Goal: Task Accomplishment & Management: Manage account settings

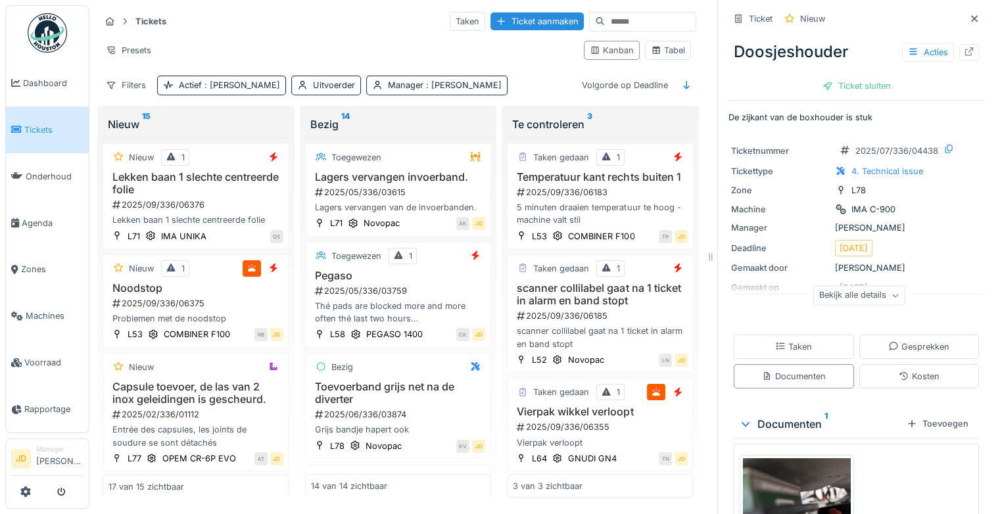
scroll to position [6, 0]
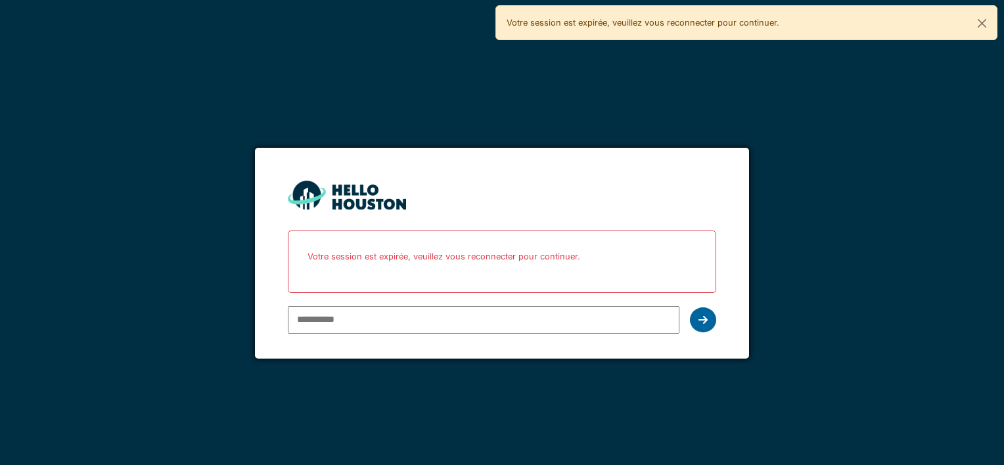
type input "**********"
click at [702, 321] on icon at bounding box center [703, 320] width 9 height 11
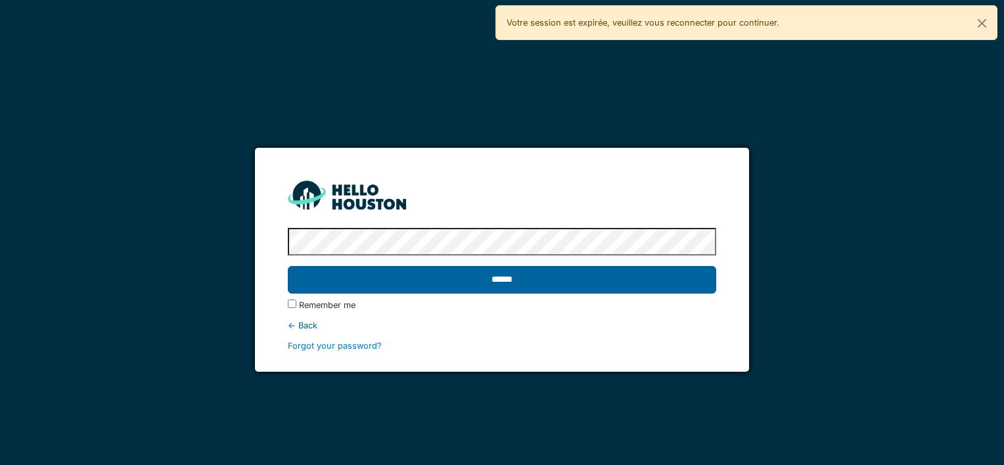
click at [532, 273] on input "******" at bounding box center [502, 280] width 428 height 28
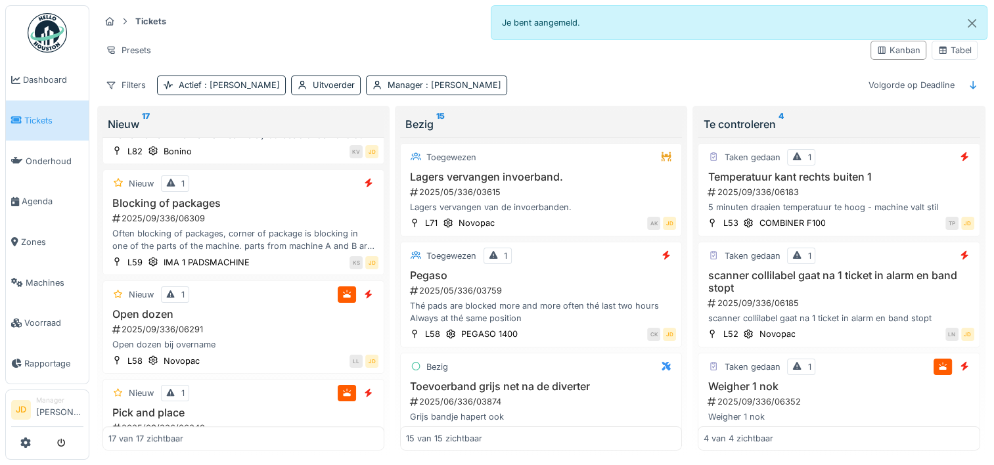
scroll to position [1051, 0]
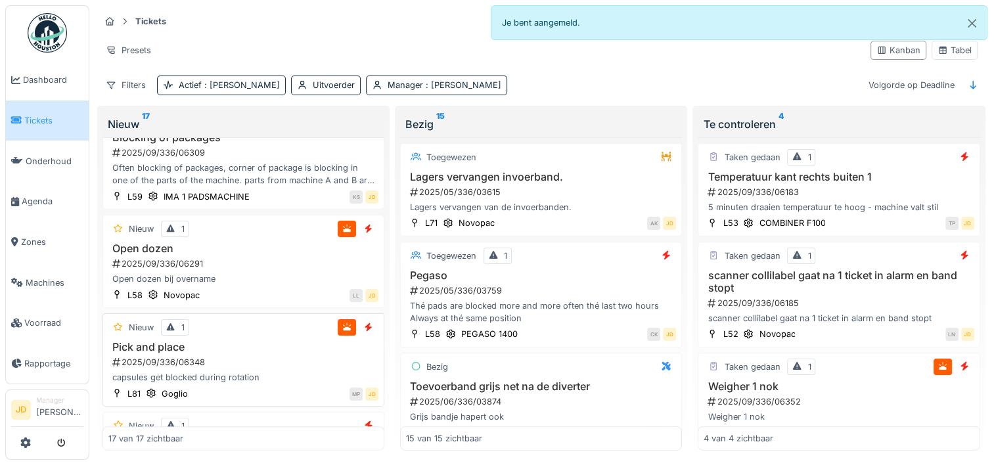
click at [258, 369] on div "2025/09/336/06348" at bounding box center [244, 362] width 267 height 12
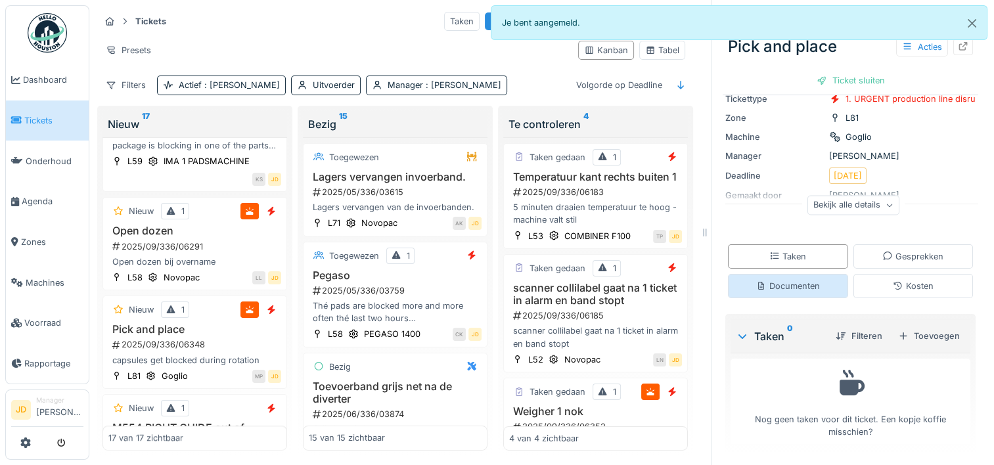
click at [795, 297] on div "Documenten" at bounding box center [788, 286] width 120 height 24
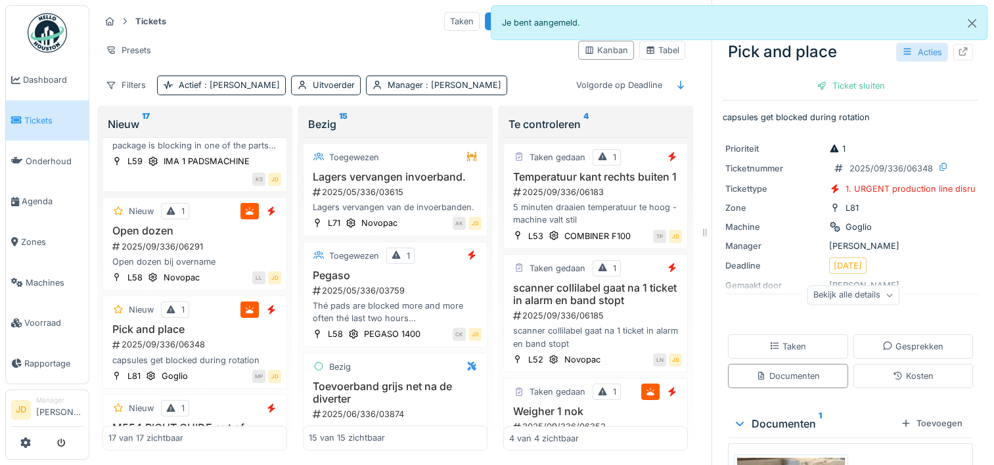
click at [908, 52] on div "Acties" at bounding box center [922, 52] width 52 height 19
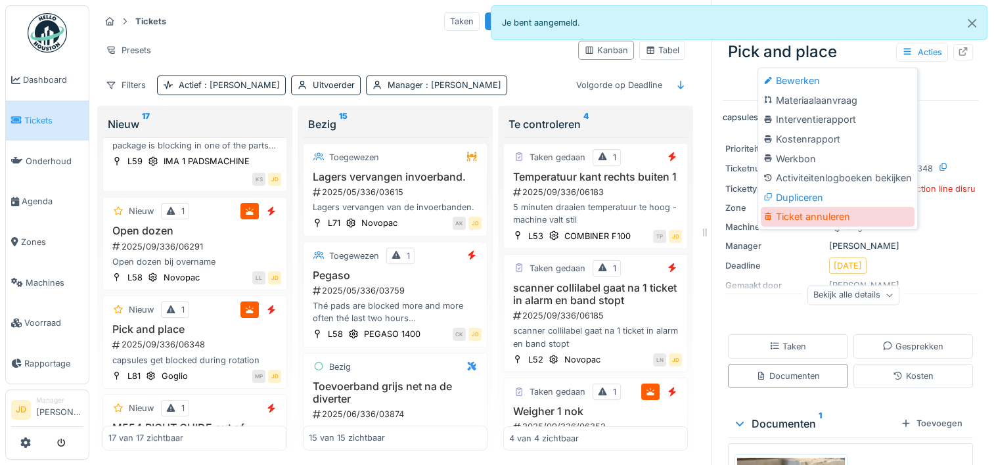
click at [784, 216] on div "Ticket annuleren" at bounding box center [838, 217] width 154 height 20
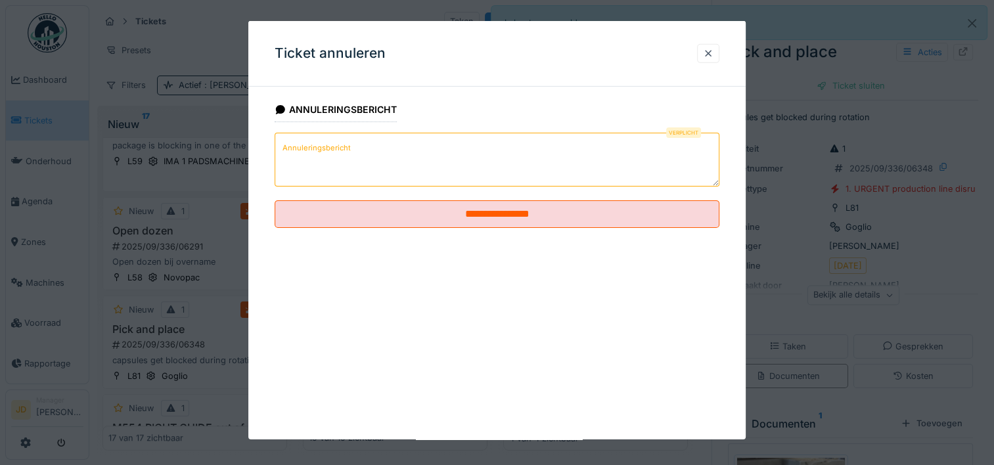
click at [489, 170] on textarea "Annuleringsbericht" at bounding box center [497, 160] width 445 height 54
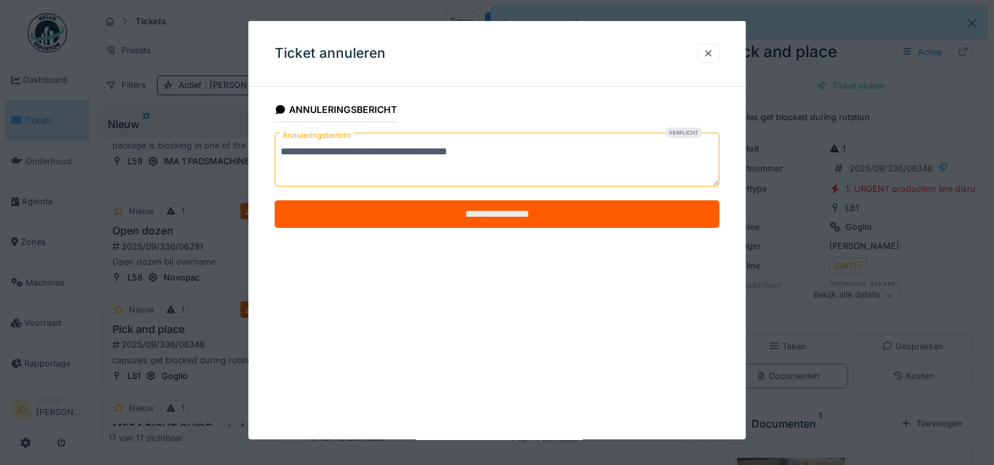
type textarea "**********"
click at [503, 213] on input "**********" at bounding box center [497, 214] width 445 height 28
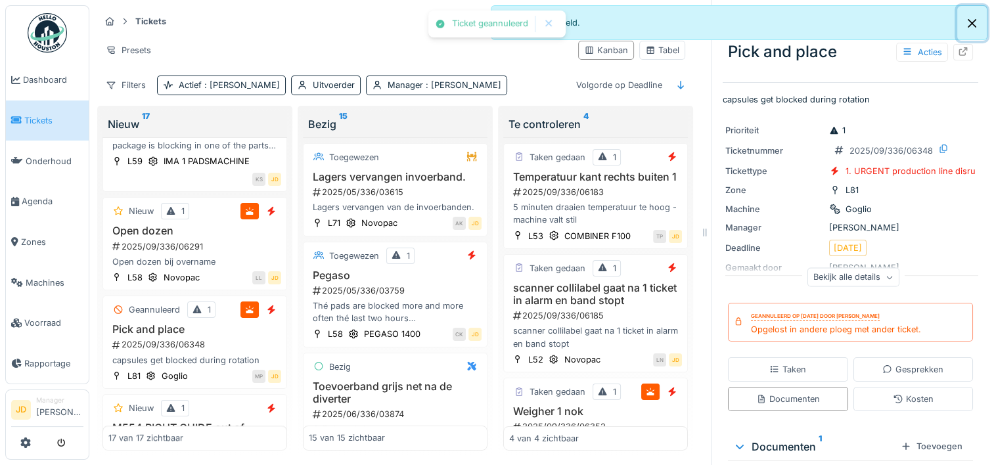
click at [973, 25] on button "Close" at bounding box center [972, 23] width 30 height 35
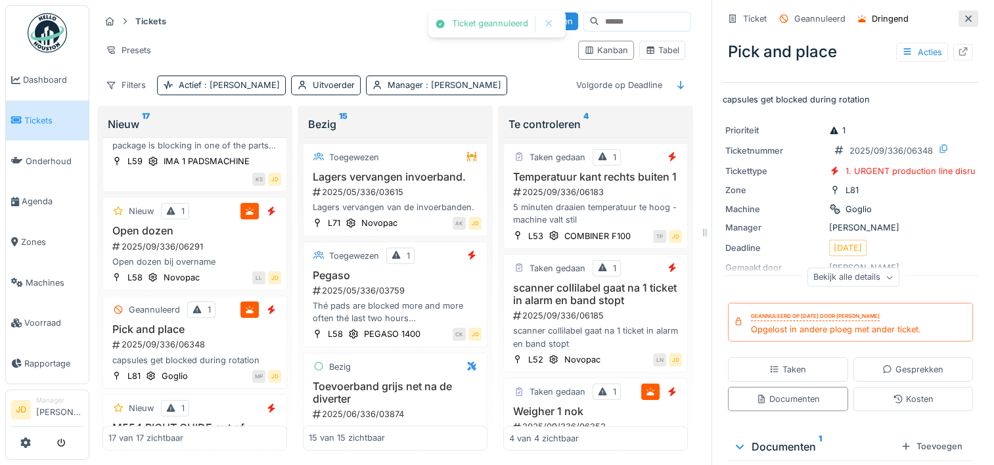
click at [963, 16] on icon at bounding box center [968, 18] width 11 height 9
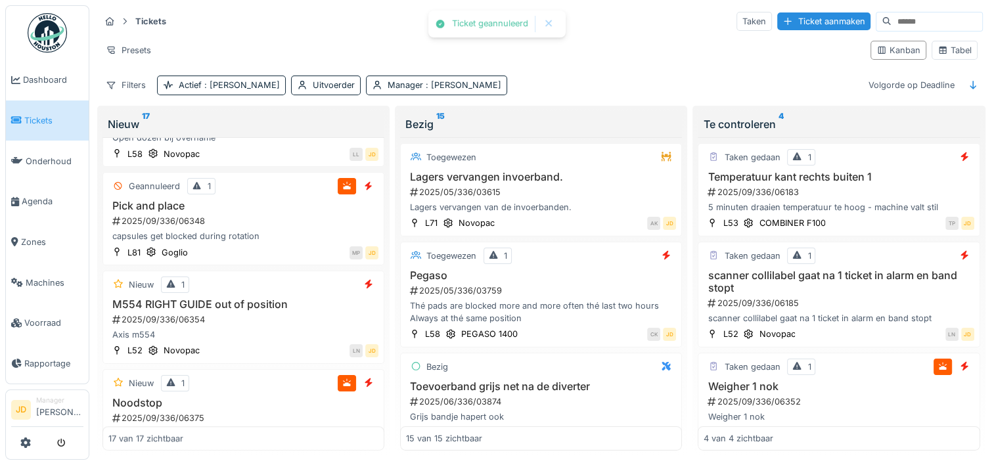
scroll to position [1051, 0]
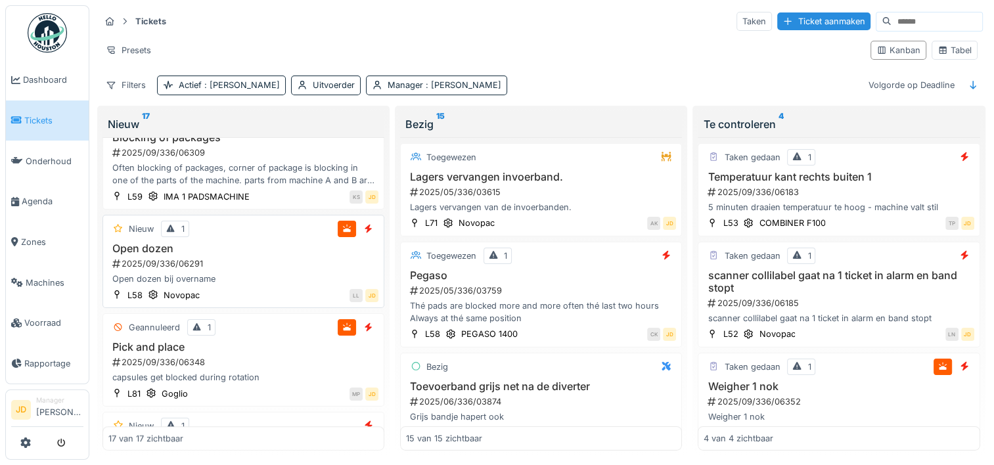
click at [239, 285] on div "Open dozen bij overname" at bounding box center [243, 279] width 270 height 12
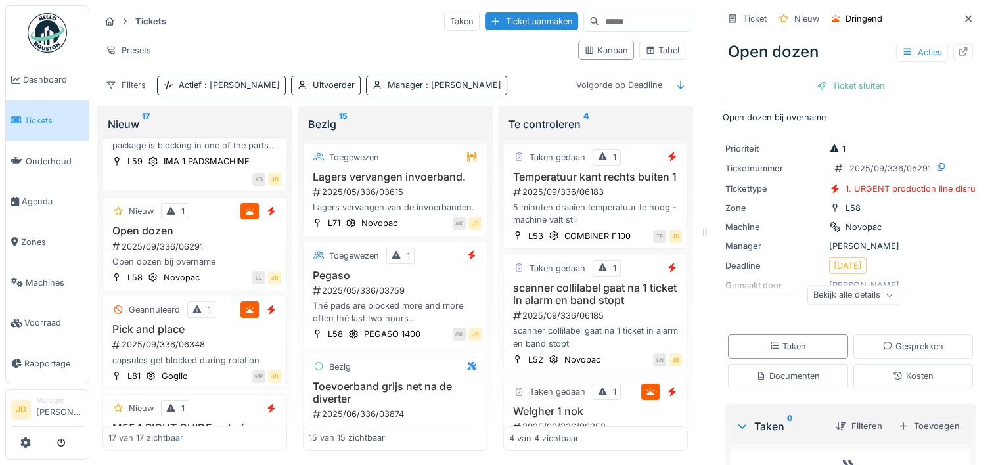
scroll to position [91, 0]
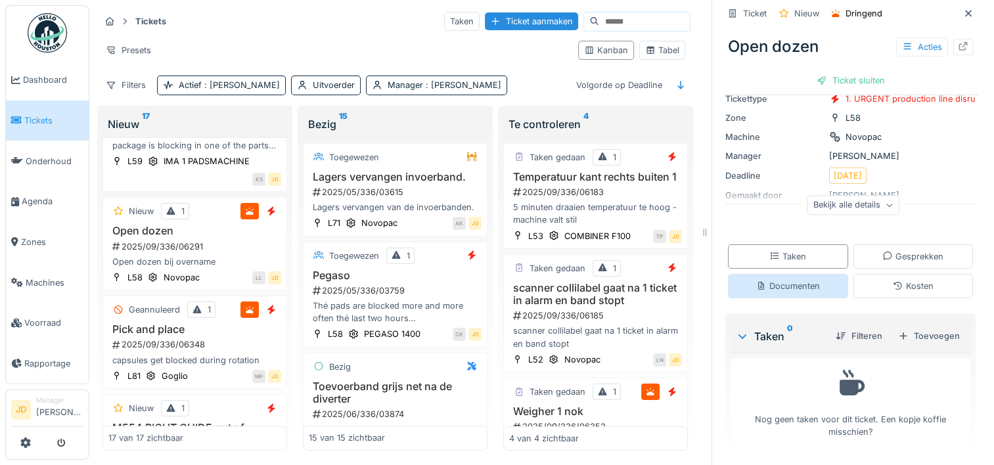
click at [766, 287] on div "Documenten" at bounding box center [788, 286] width 64 height 12
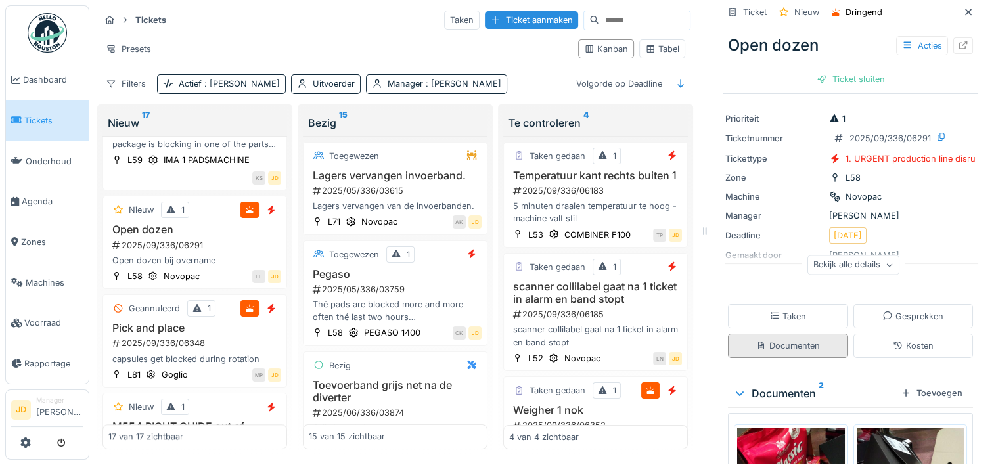
scroll to position [0, 0]
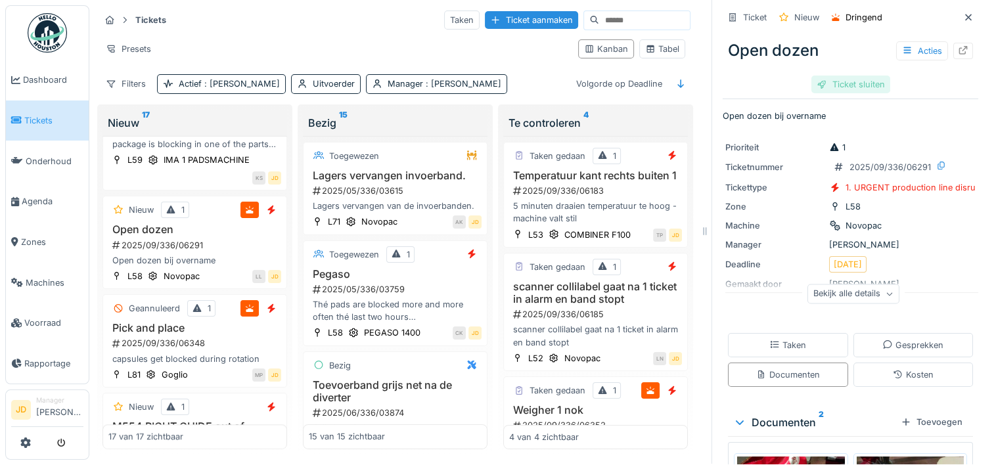
click at [843, 78] on div "Ticket sluiten" at bounding box center [851, 85] width 79 height 18
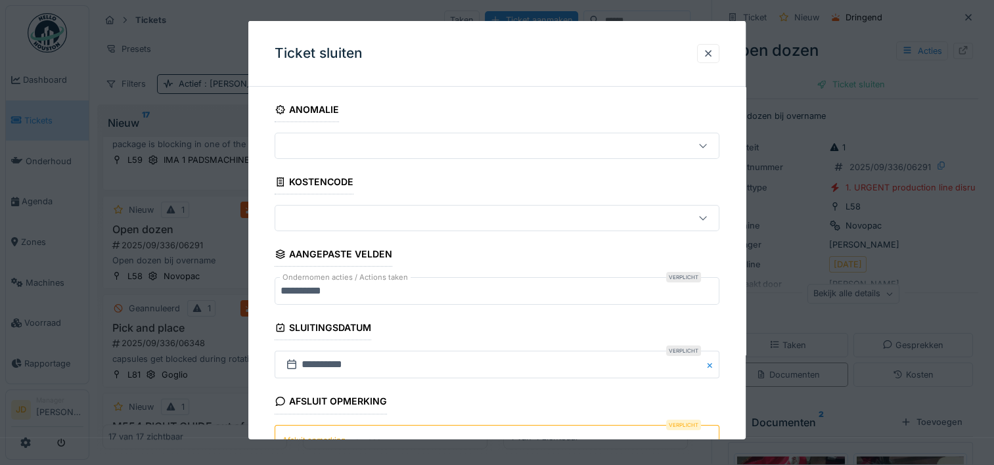
click at [394, 434] on textarea "Afsluit opmerking" at bounding box center [497, 452] width 445 height 54
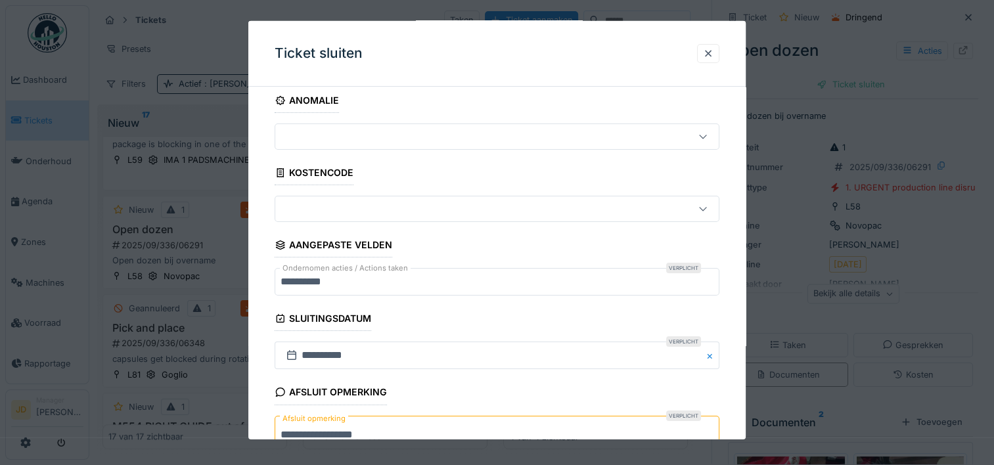
scroll to position [115, 0]
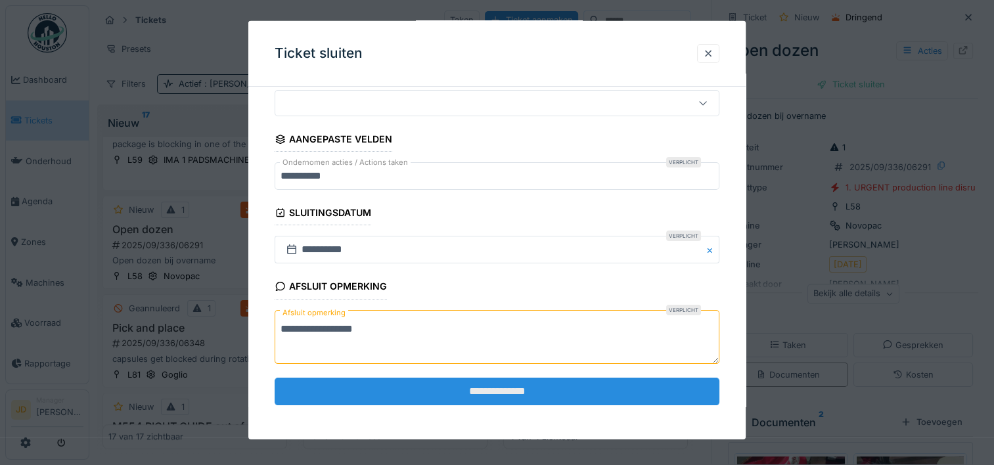
type textarea "**********"
click at [457, 386] on input "**********" at bounding box center [497, 392] width 445 height 28
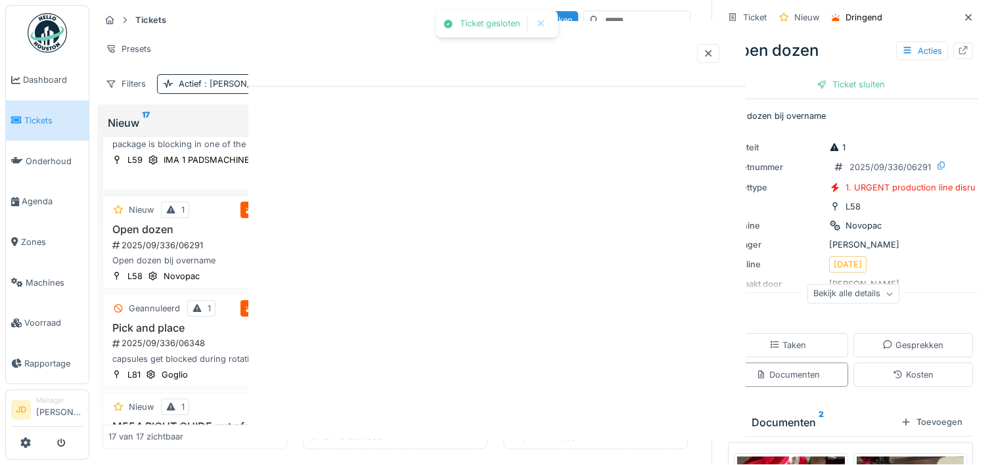
scroll to position [0, 0]
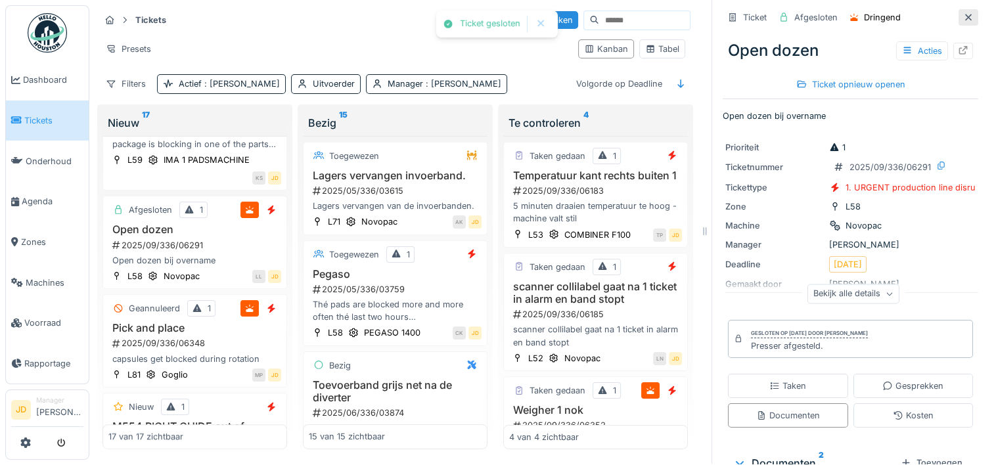
click at [963, 12] on div at bounding box center [968, 17] width 11 height 12
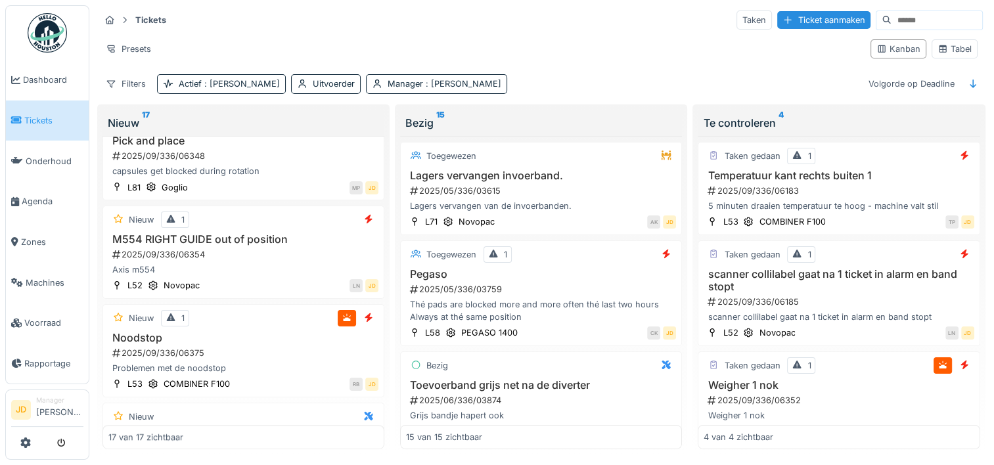
scroll to position [1256, 0]
click at [271, 342] on div "Noodstop 2025/09/336/06375 Problemen met de noodstop" at bounding box center [243, 353] width 270 height 43
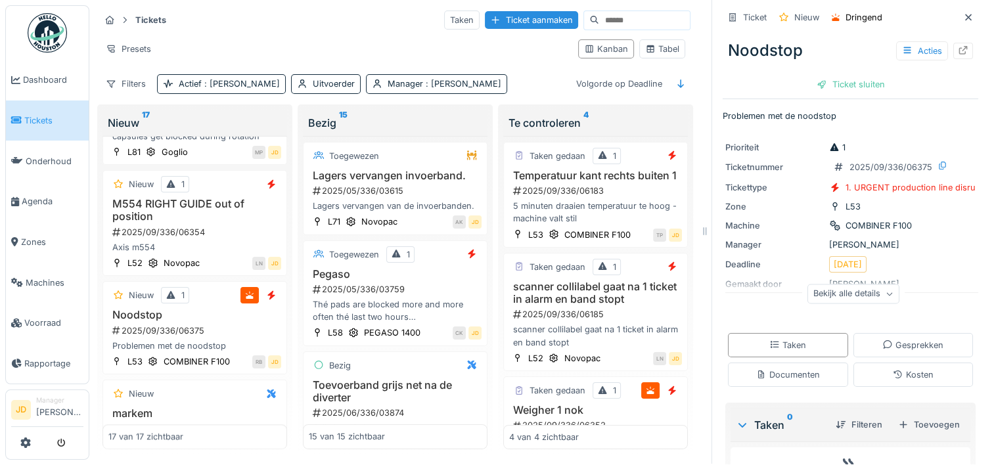
scroll to position [91, 0]
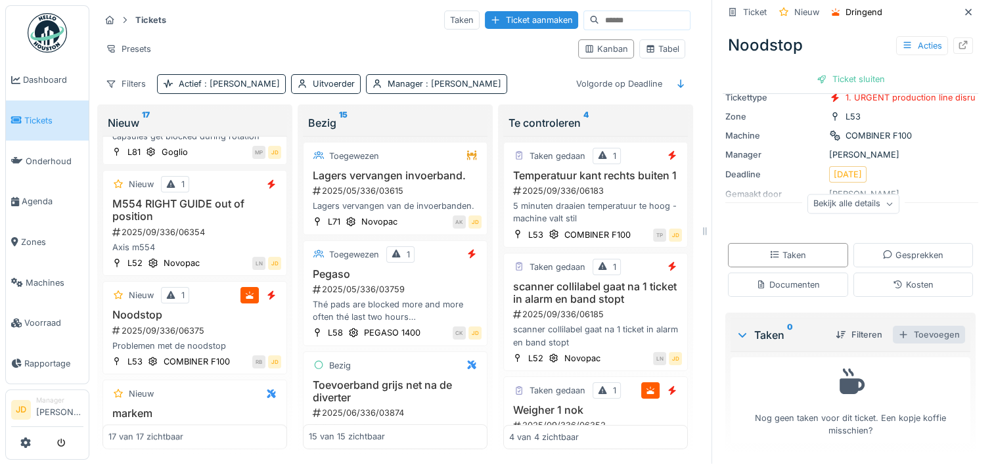
click at [898, 326] on div "Toevoegen" at bounding box center [929, 335] width 72 height 18
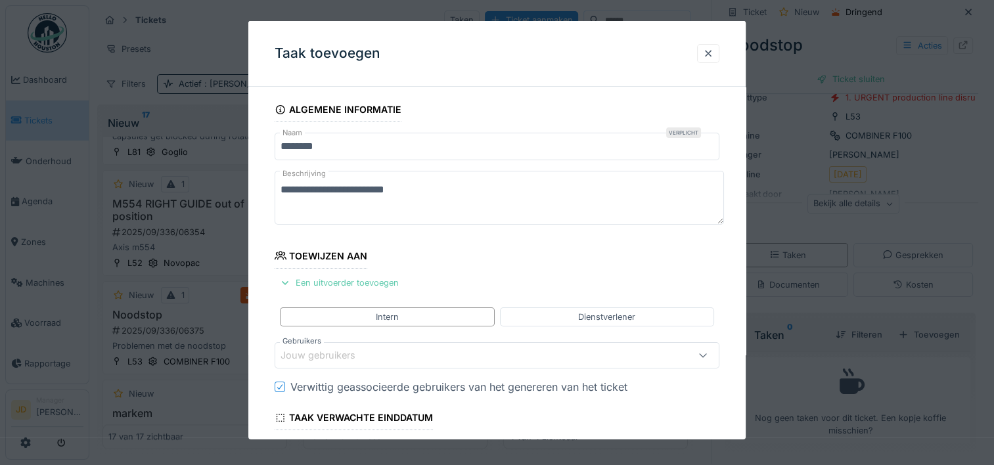
click at [315, 284] on div "Een uitvoerder toevoegen" at bounding box center [339, 283] width 129 height 18
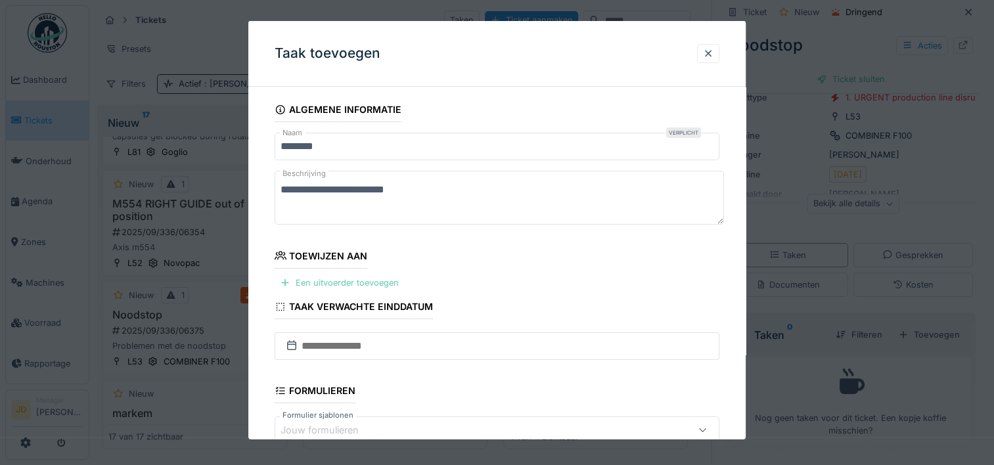
click at [306, 277] on div "Een uitvoerder toevoegen" at bounding box center [339, 283] width 129 height 18
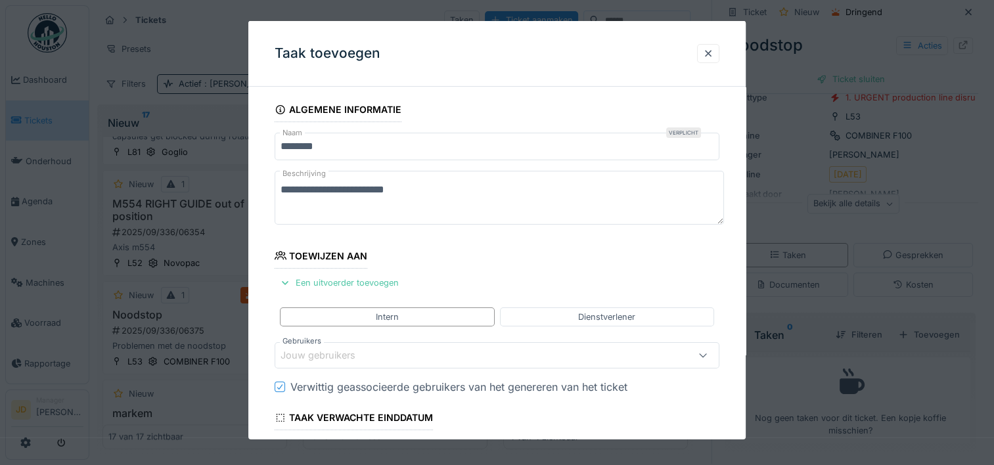
click at [363, 356] on div "Jouw gebruikers" at bounding box center [327, 355] width 93 height 14
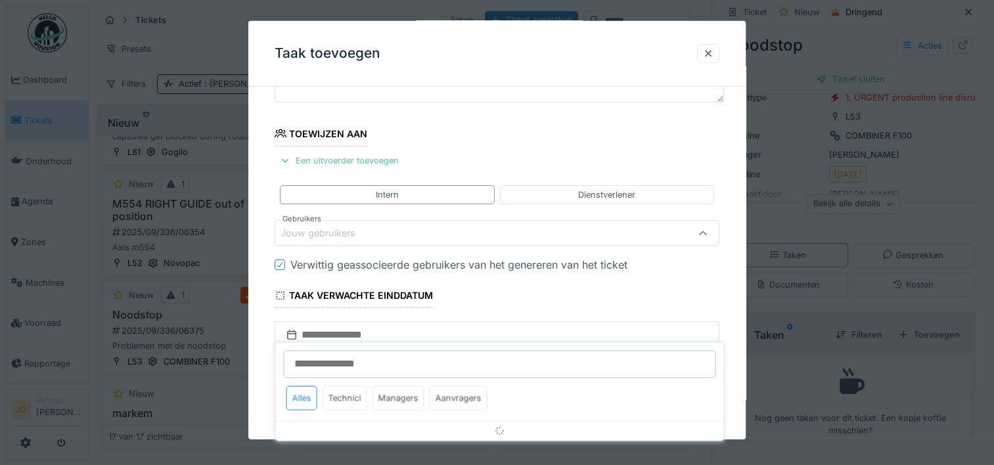
scroll to position [124, 0]
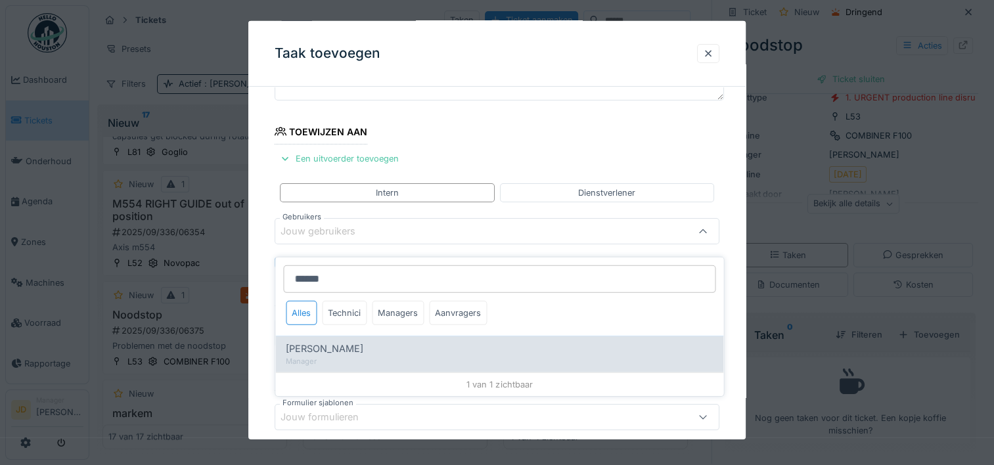
type input "******"
click at [388, 342] on div "[PERSON_NAME]" at bounding box center [499, 349] width 427 height 14
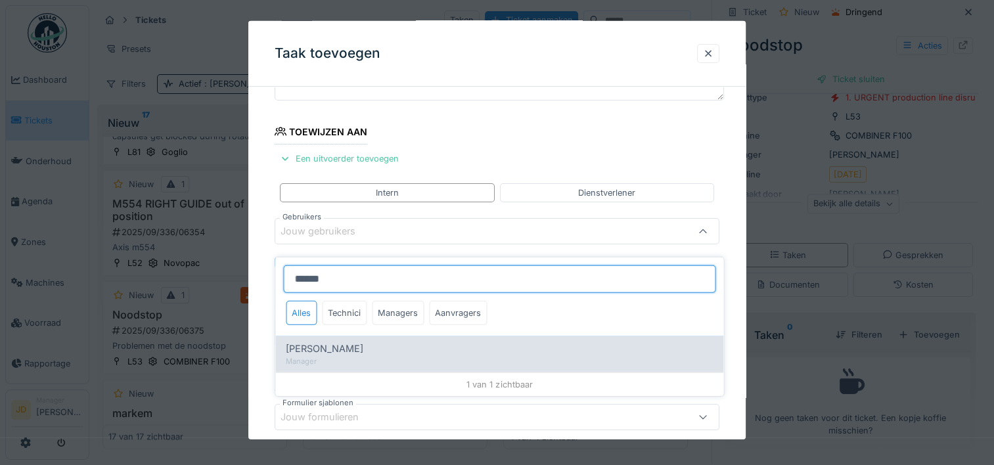
type input "****"
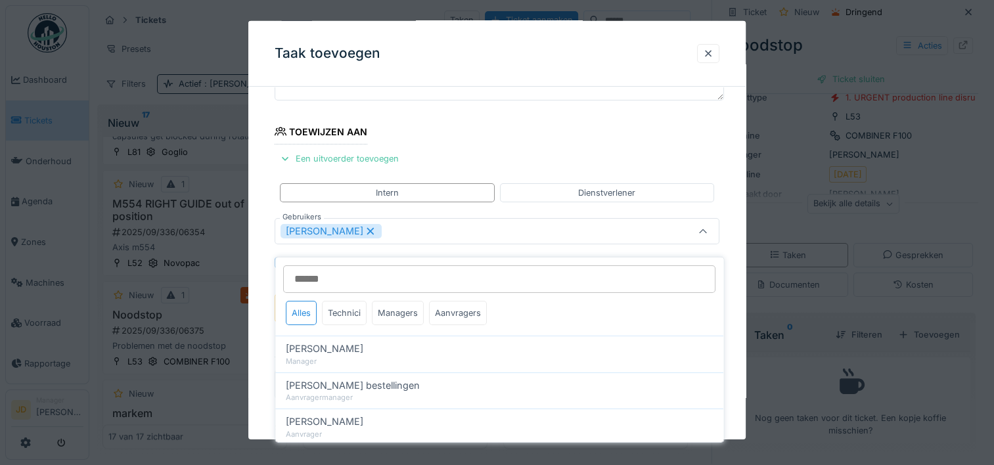
click at [702, 230] on div at bounding box center [703, 231] width 32 height 25
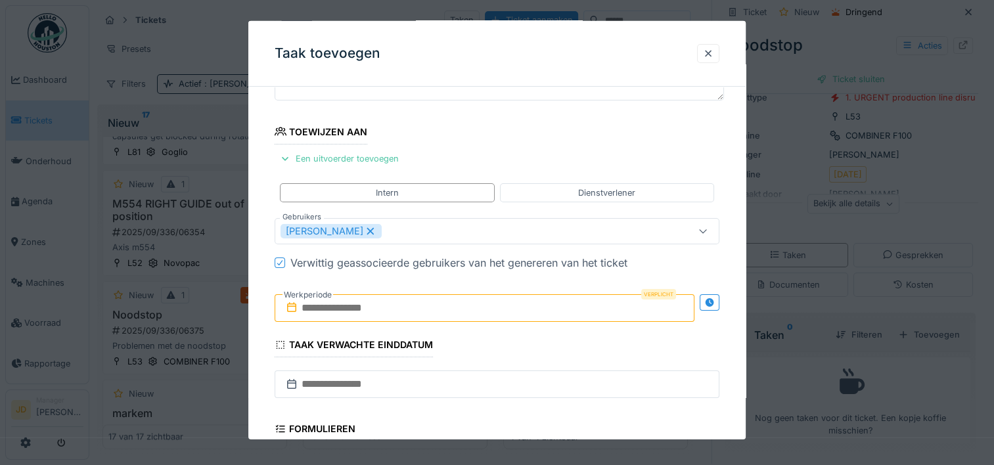
click at [373, 313] on input "text" at bounding box center [485, 308] width 420 height 28
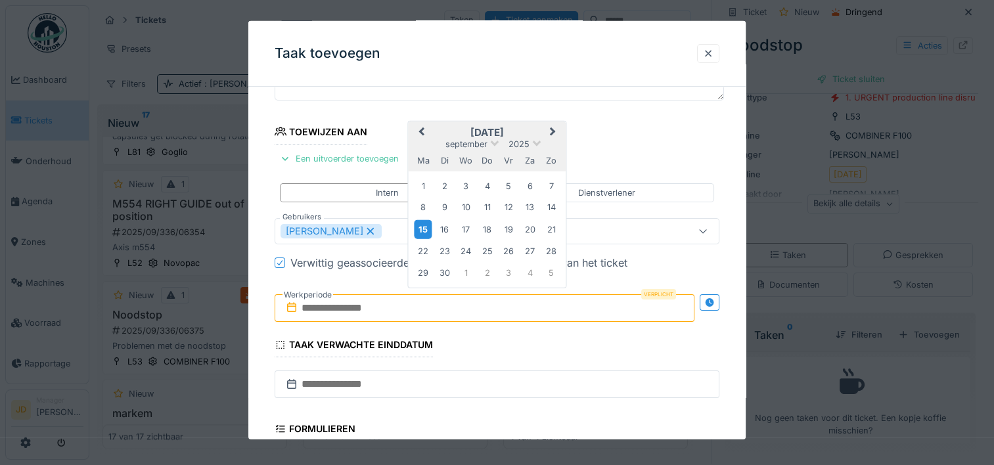
drag, startPoint x: 518, startPoint y: 128, endPoint x: 418, endPoint y: 225, distance: 139.0
click at [418, 225] on div "september 2025 september 2025 ma di wo do vr za zo 1 2 3 4 5 6 7 8 9 10 11 12 1…" at bounding box center [488, 205] width 158 height 166
click at [418, 225] on div "15" at bounding box center [424, 228] width 18 height 19
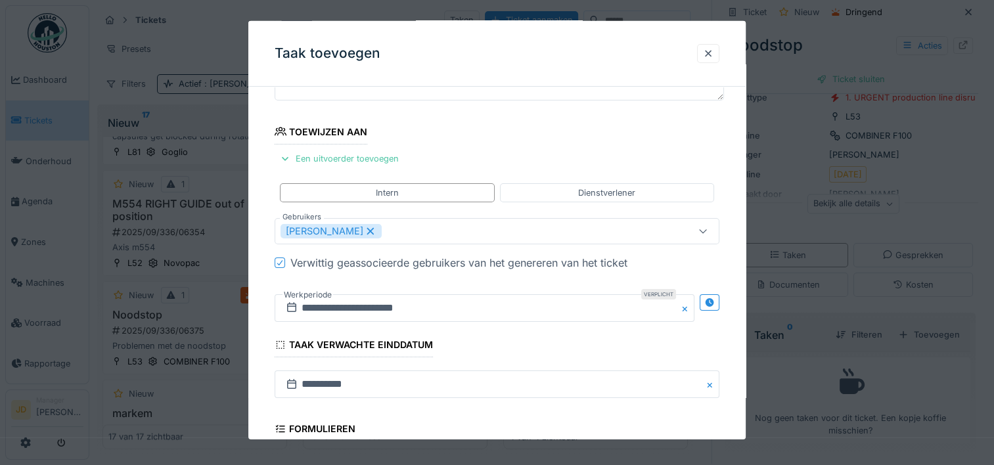
scroll to position [329, 0]
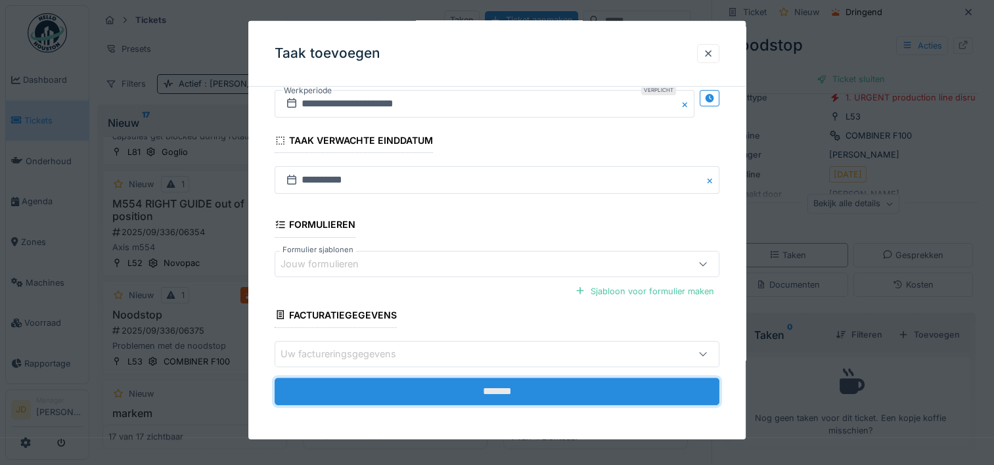
click at [486, 380] on input "*******" at bounding box center [497, 392] width 445 height 28
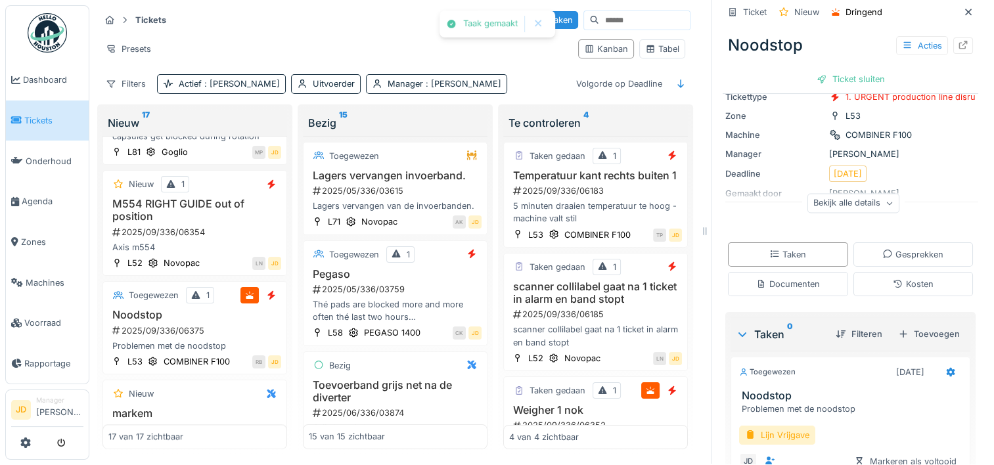
scroll to position [73, 0]
click at [763, 426] on div "Lijn Vrijgave" at bounding box center [777, 435] width 76 height 19
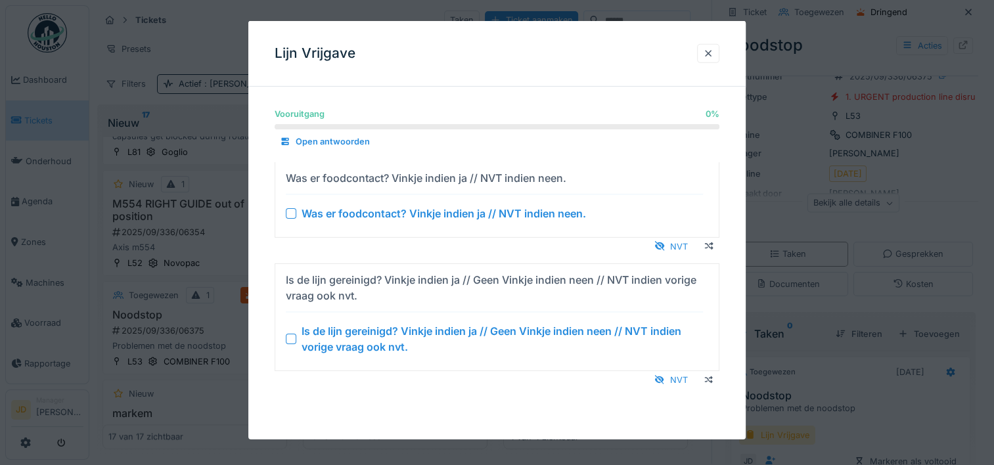
click at [291, 335] on div at bounding box center [291, 339] width 11 height 11
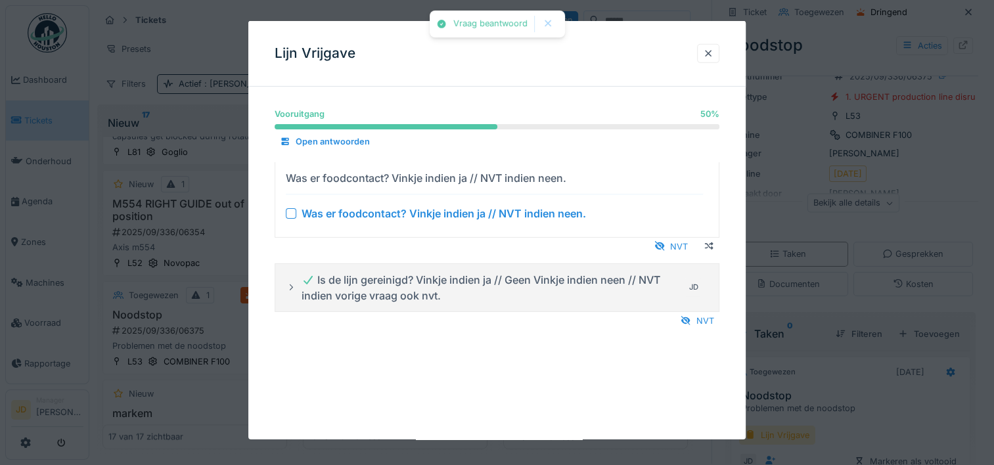
click at [289, 208] on div at bounding box center [291, 213] width 11 height 11
click at [862, 377] on div at bounding box center [497, 232] width 994 height 465
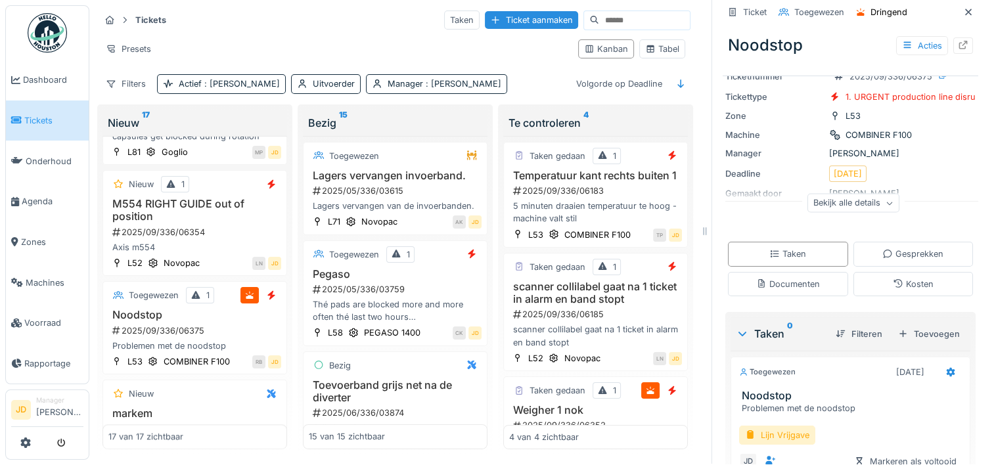
scroll to position [150, 0]
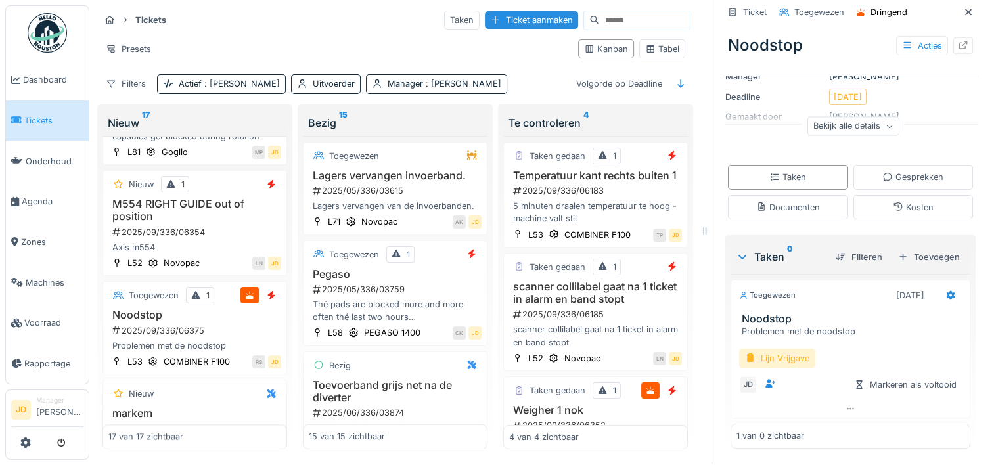
click at [778, 349] on div "Lijn Vrijgave" at bounding box center [777, 358] width 76 height 19
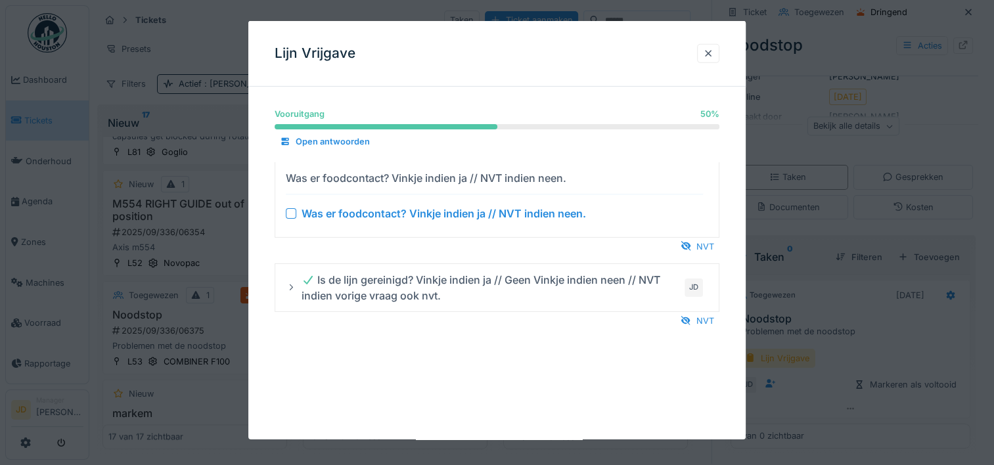
click at [292, 217] on div at bounding box center [291, 213] width 11 height 11
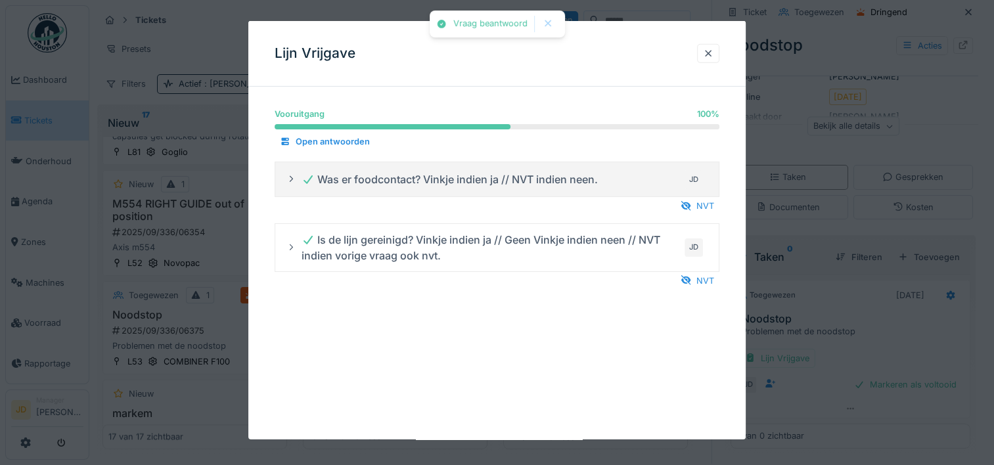
click at [880, 323] on div at bounding box center [497, 232] width 994 height 465
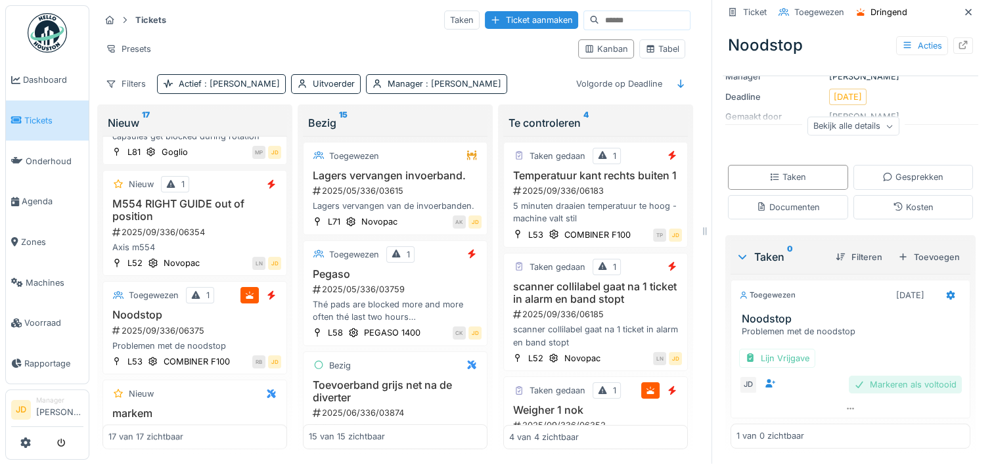
click at [857, 376] on div "Markeren als voltooid" at bounding box center [905, 385] width 113 height 18
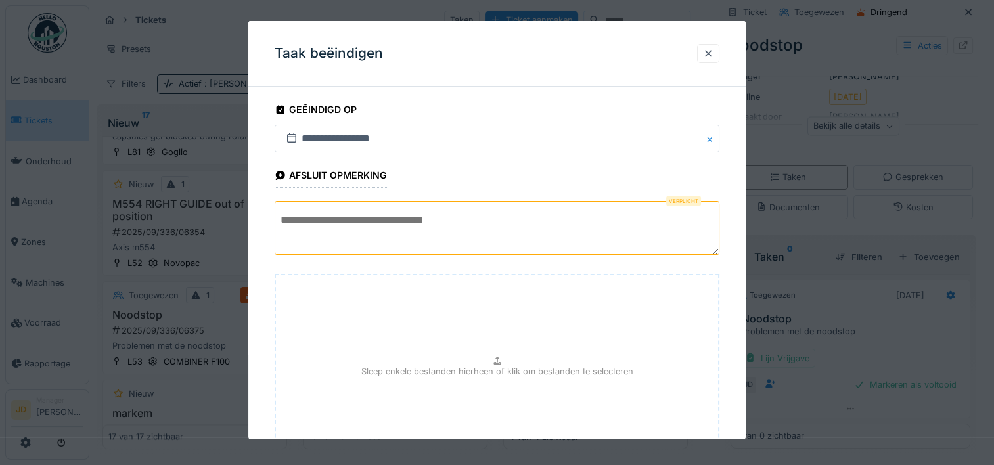
click at [382, 216] on textarea at bounding box center [497, 228] width 445 height 54
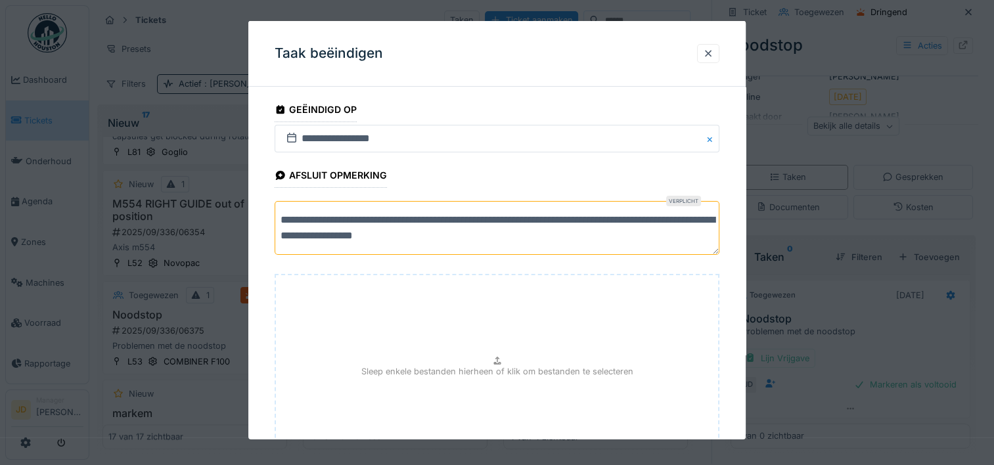
scroll to position [116, 0]
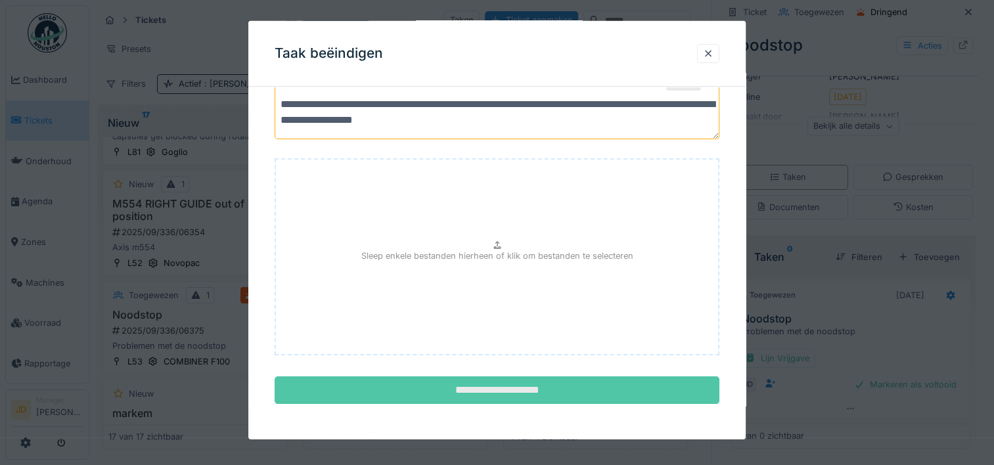
type textarea "**********"
click at [545, 382] on input "**********" at bounding box center [497, 391] width 445 height 28
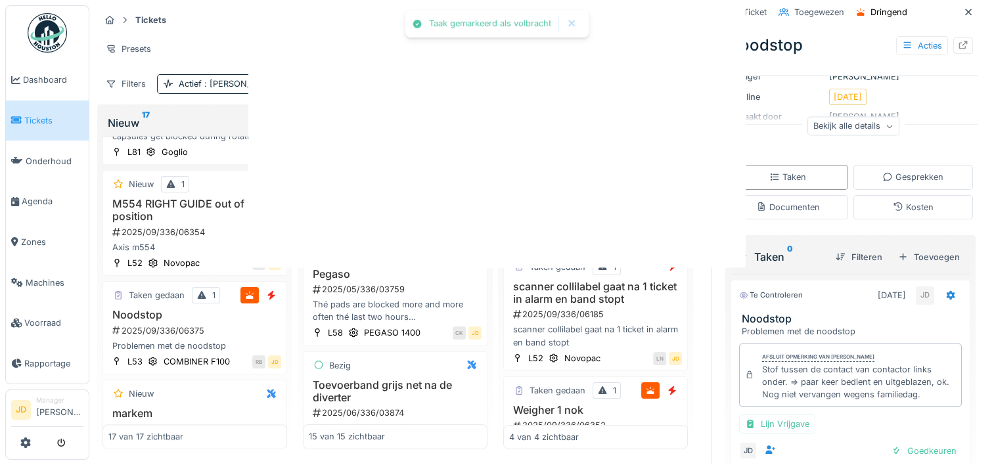
scroll to position [168, 0]
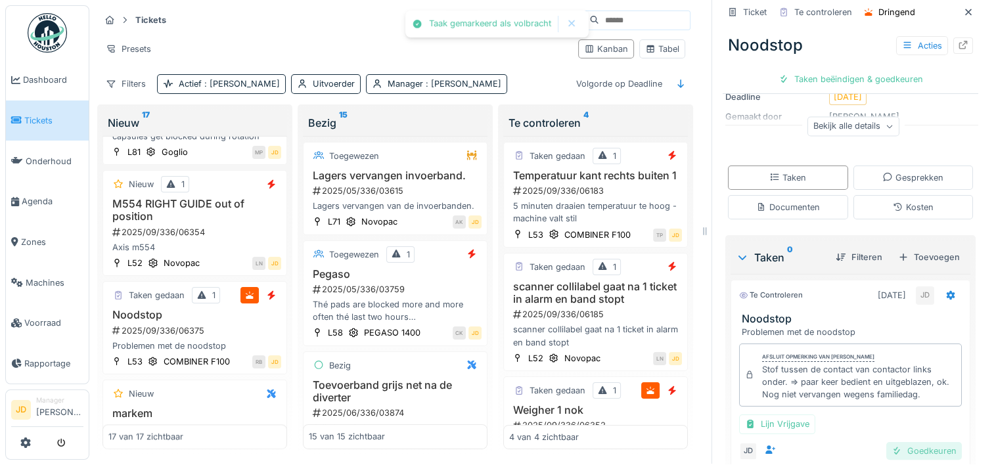
click at [892, 445] on div at bounding box center [897, 451] width 11 height 12
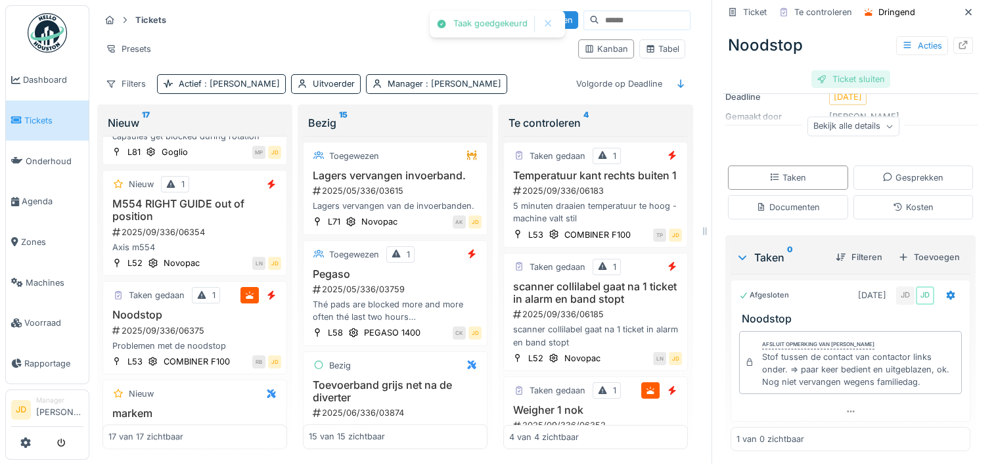
click at [853, 70] on div "Ticket sluiten" at bounding box center [851, 79] width 79 height 18
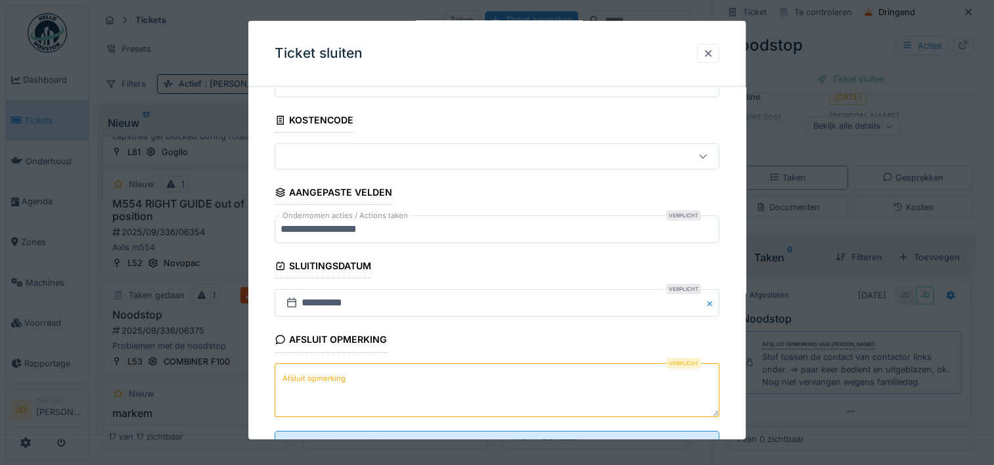
scroll to position [62, 0]
click at [411, 376] on textarea "Afsluit opmerking" at bounding box center [497, 389] width 445 height 54
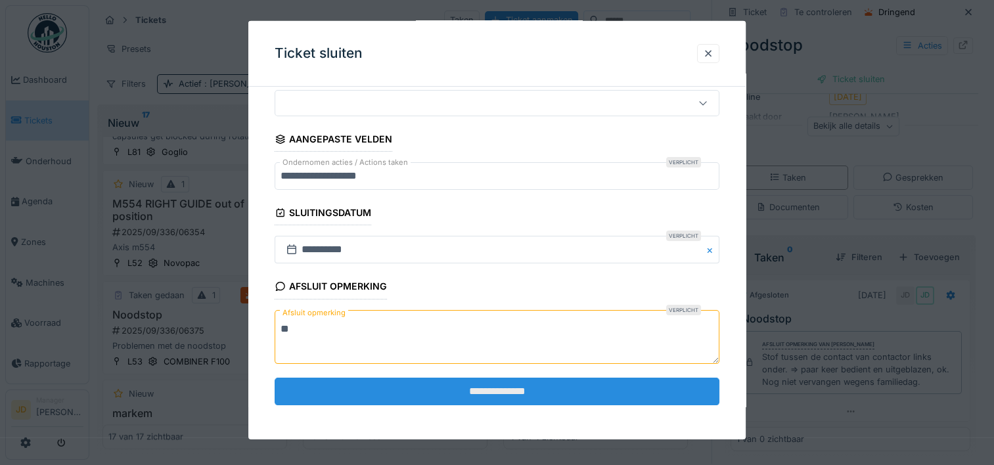
type textarea "**"
click at [416, 381] on input "**********" at bounding box center [497, 392] width 445 height 28
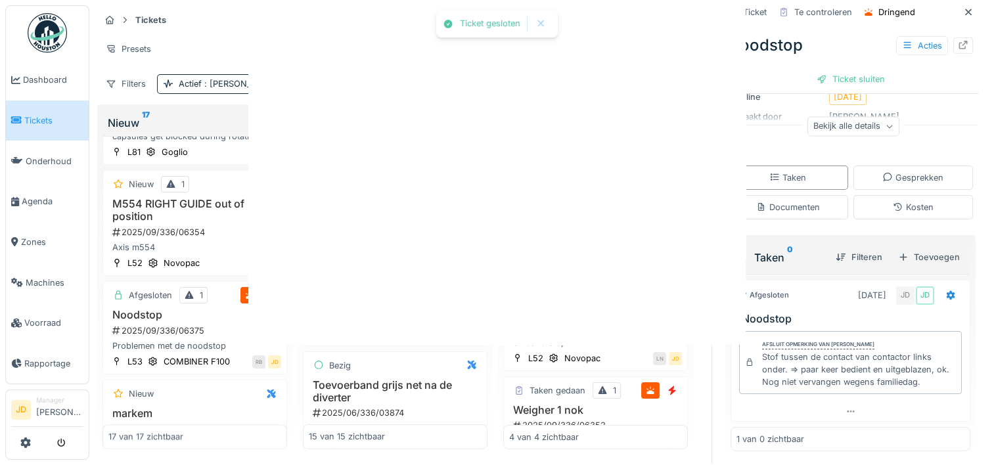
scroll to position [0, 0]
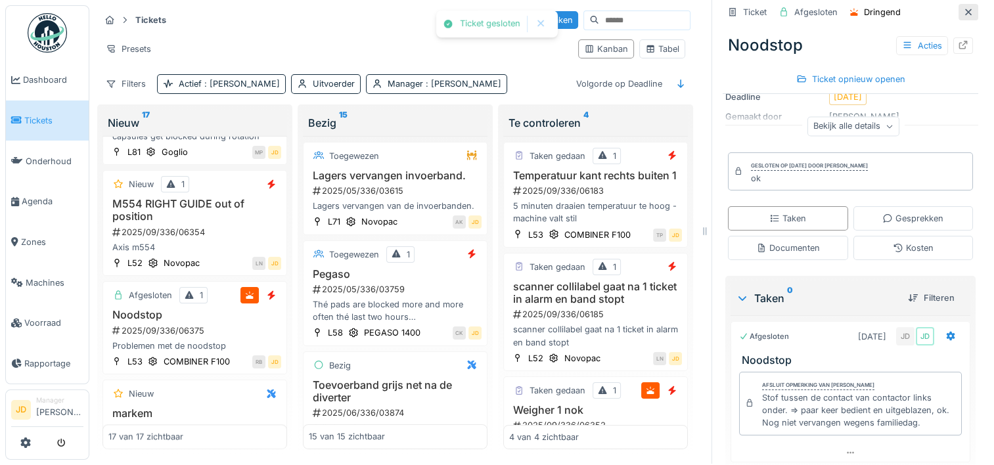
click at [963, 8] on icon at bounding box center [968, 12] width 11 height 9
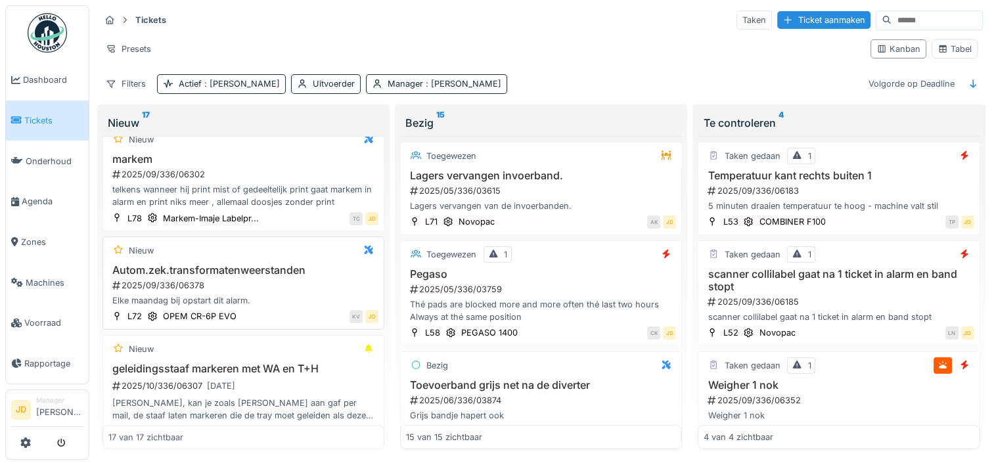
scroll to position [1565, 0]
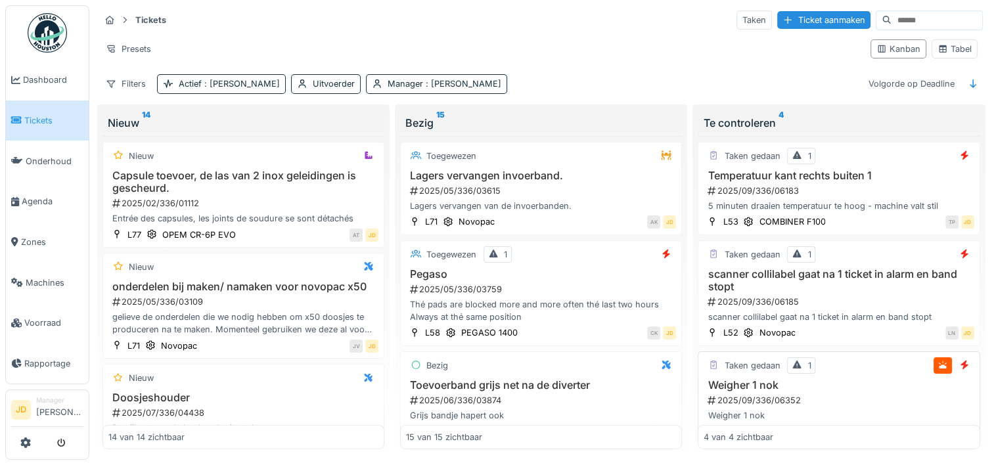
scroll to position [121, 0]
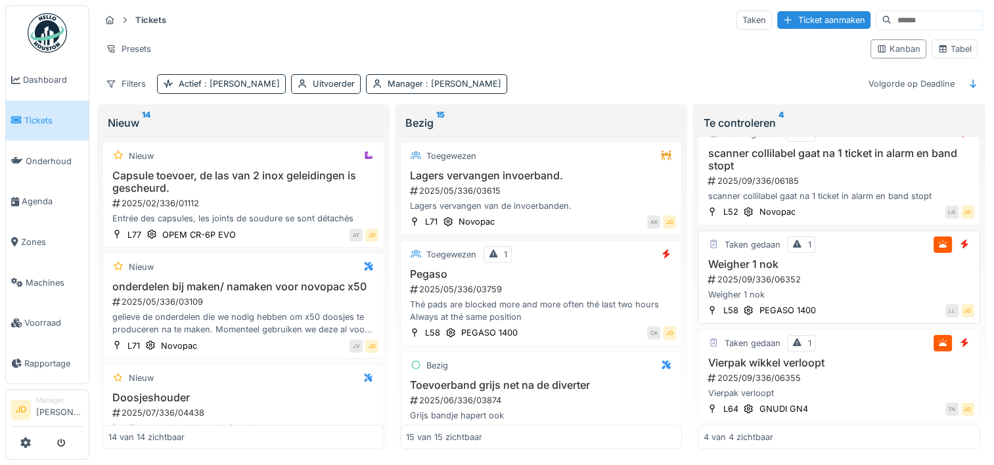
click at [821, 260] on div "Weigher 1 nok 2025/09/336/06352 Weigher 1 nok" at bounding box center [839, 279] width 270 height 43
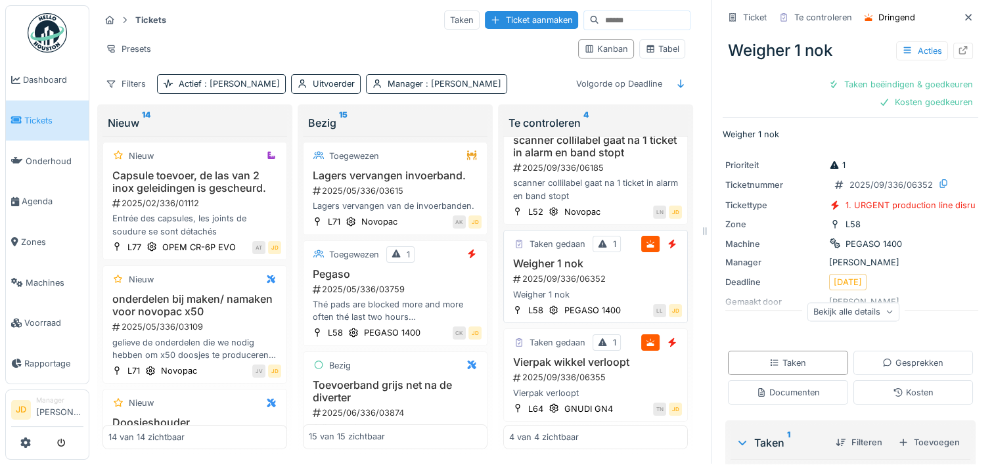
scroll to position [239, 0]
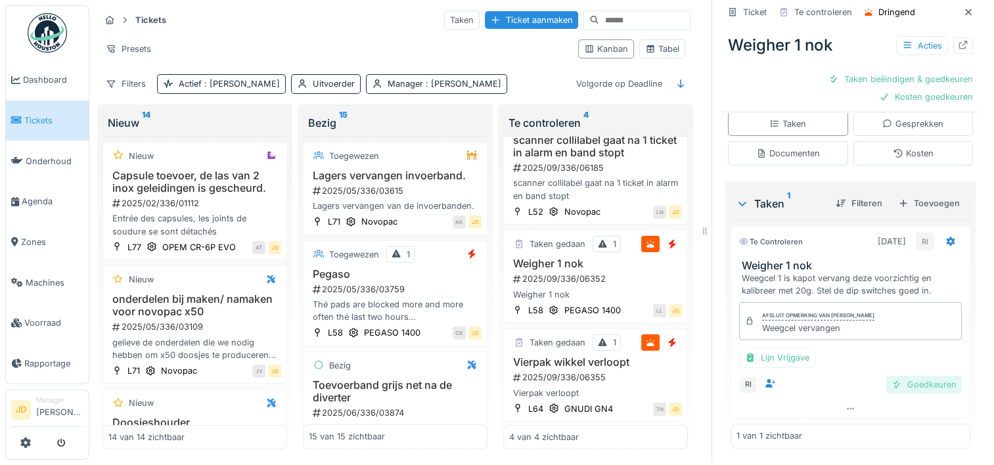
click at [886, 376] on div "Goedkeuren" at bounding box center [924, 385] width 76 height 18
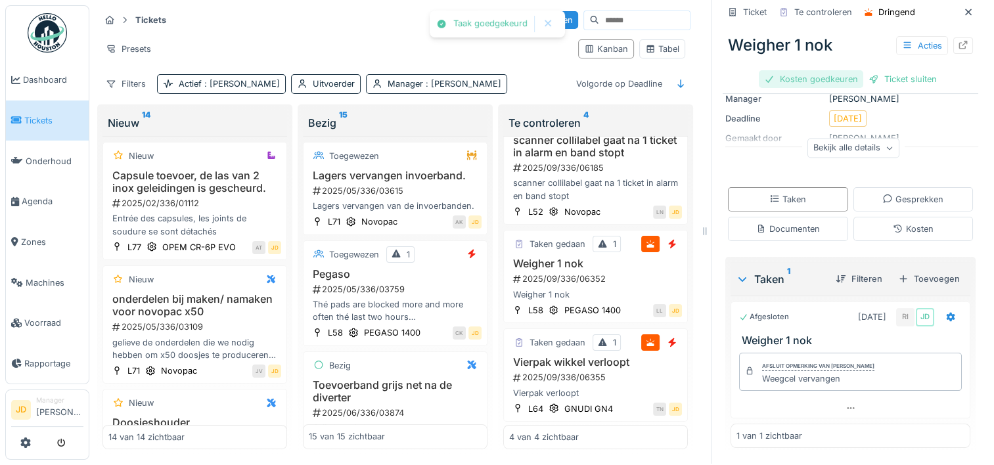
scroll to position [145, 0]
click at [798, 70] on div "Kosten goedkeuren" at bounding box center [811, 79] width 104 height 18
click at [824, 70] on div "Ticket sluiten" at bounding box center [851, 79] width 79 height 18
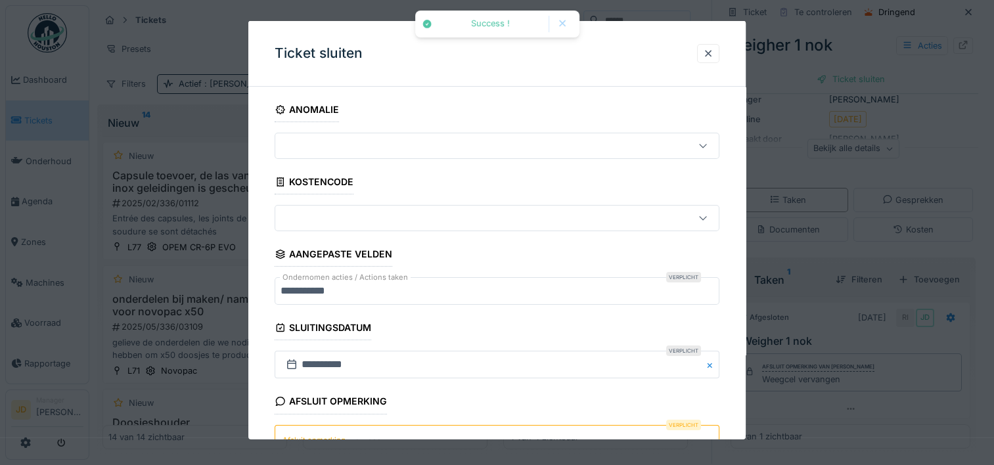
scroll to position [115, 0]
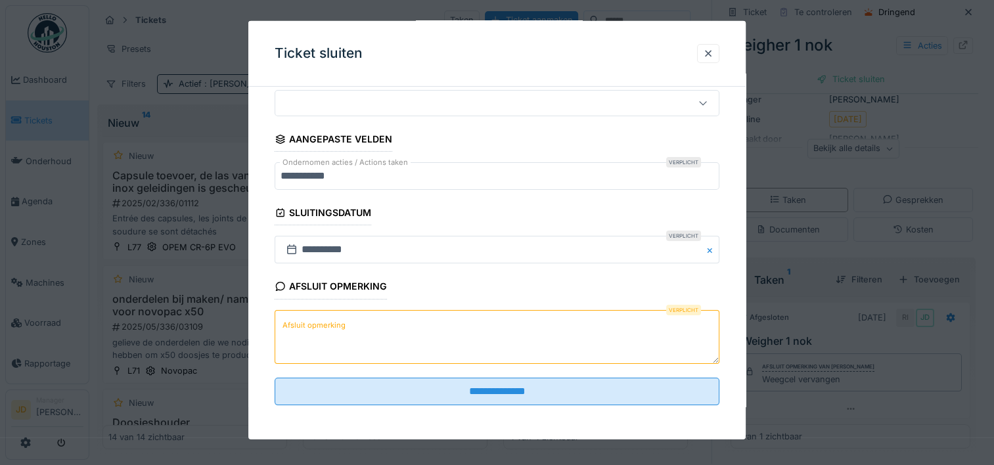
click at [455, 336] on textarea "Afsluit opmerking" at bounding box center [497, 337] width 445 height 54
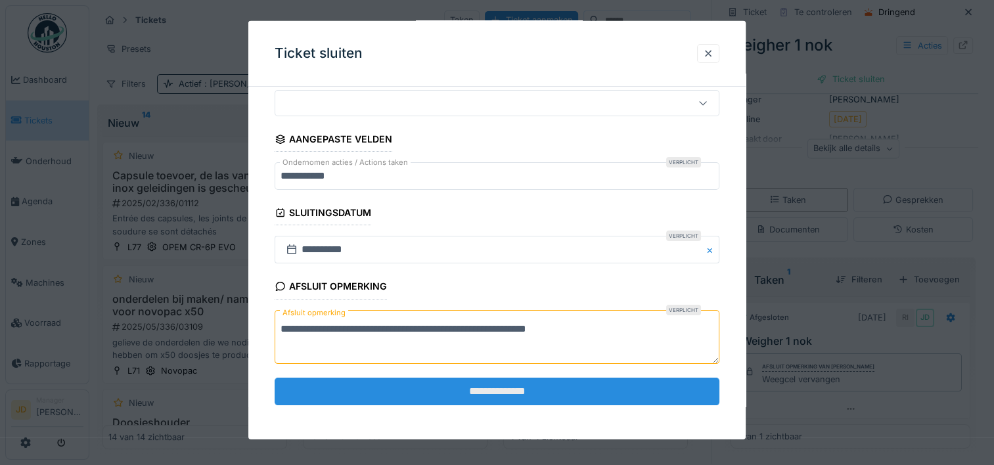
type textarea "**********"
click at [486, 389] on input "**********" at bounding box center [497, 392] width 445 height 28
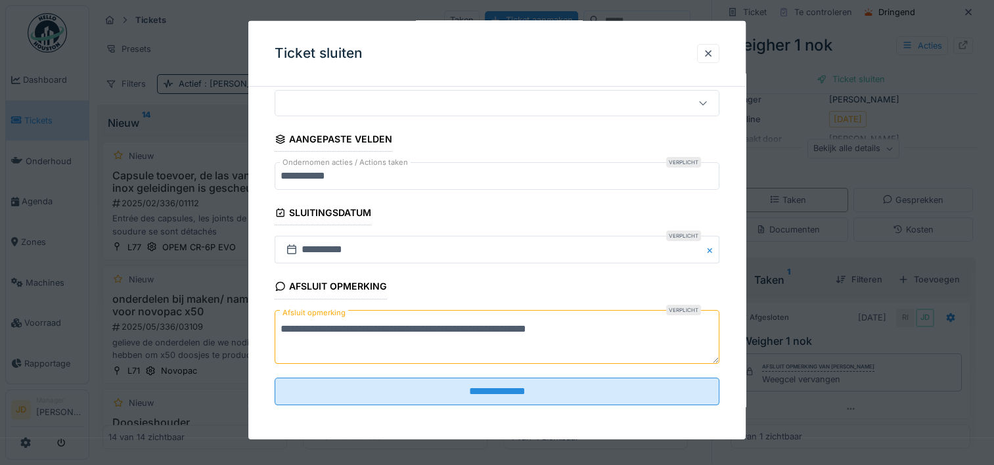
scroll to position [0, 0]
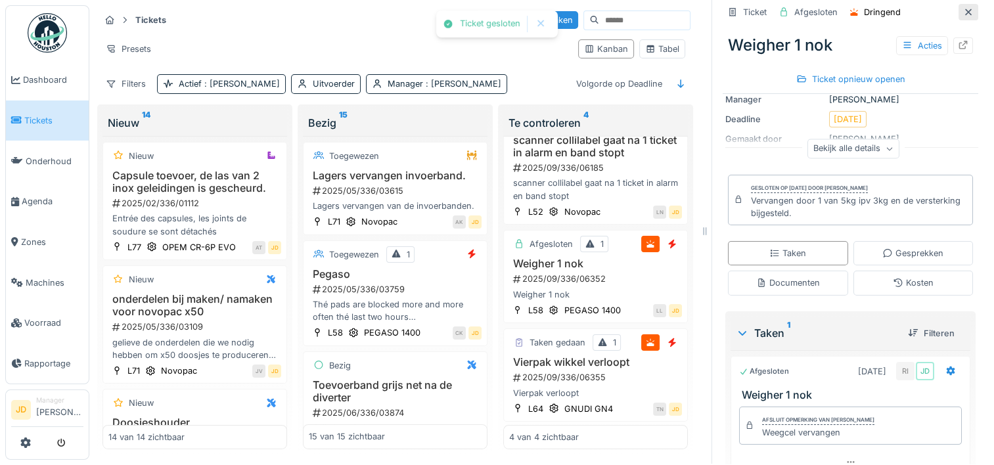
click at [963, 8] on icon at bounding box center [968, 12] width 11 height 9
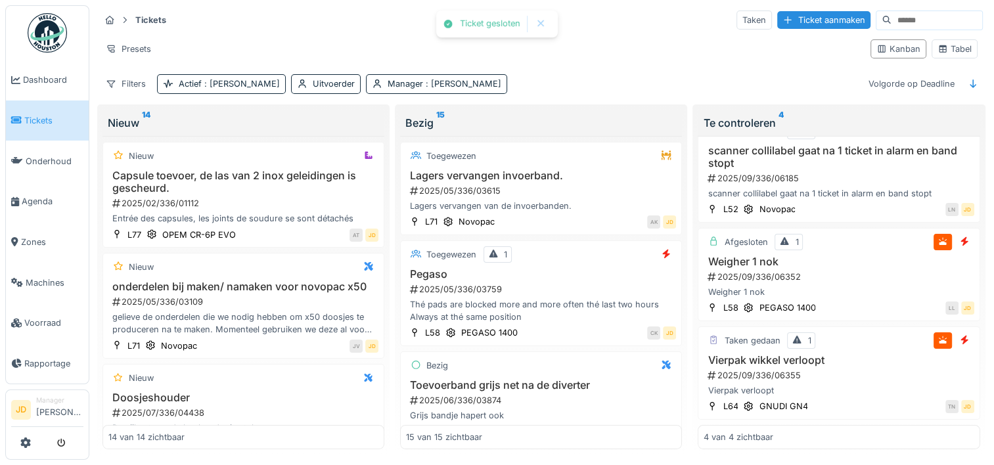
scroll to position [121, 0]
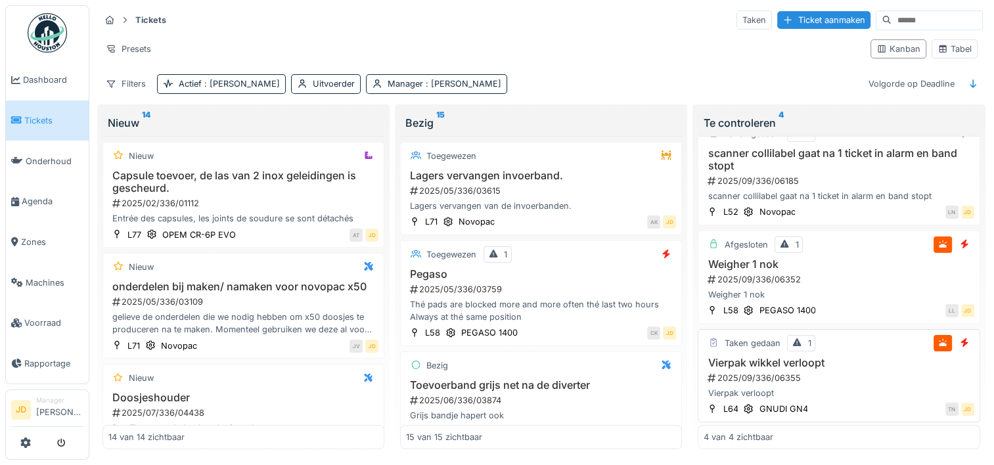
click at [870, 372] on div "Vierpak wikkel verloopt 2025/09/336/06355 Vierpak verloopt" at bounding box center [839, 378] width 270 height 43
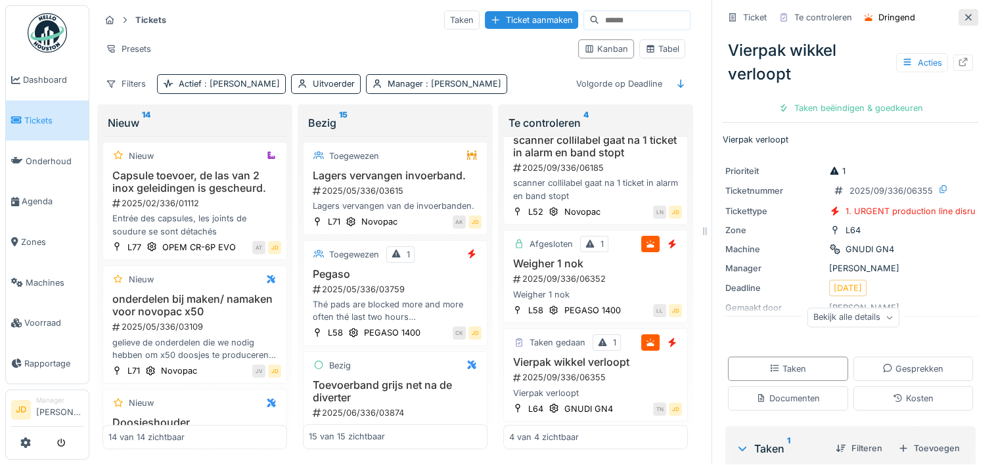
click at [963, 13] on icon at bounding box center [968, 17] width 11 height 9
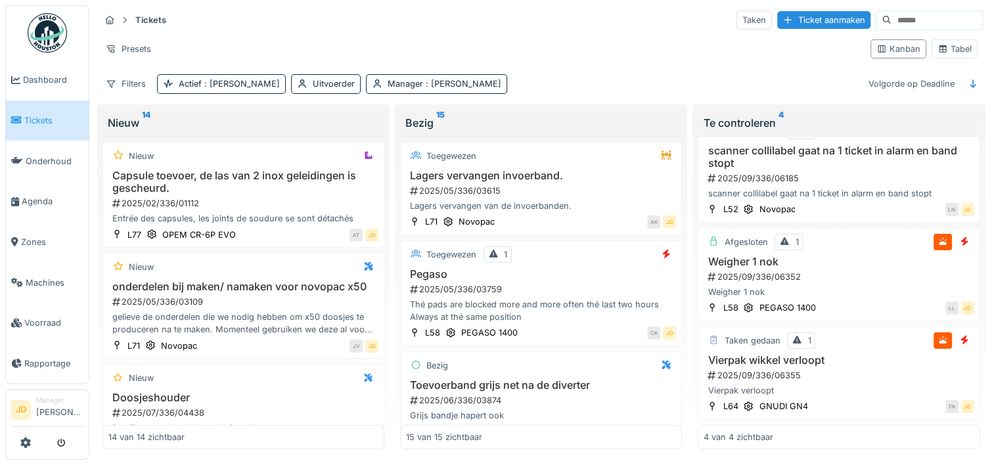
scroll to position [121, 0]
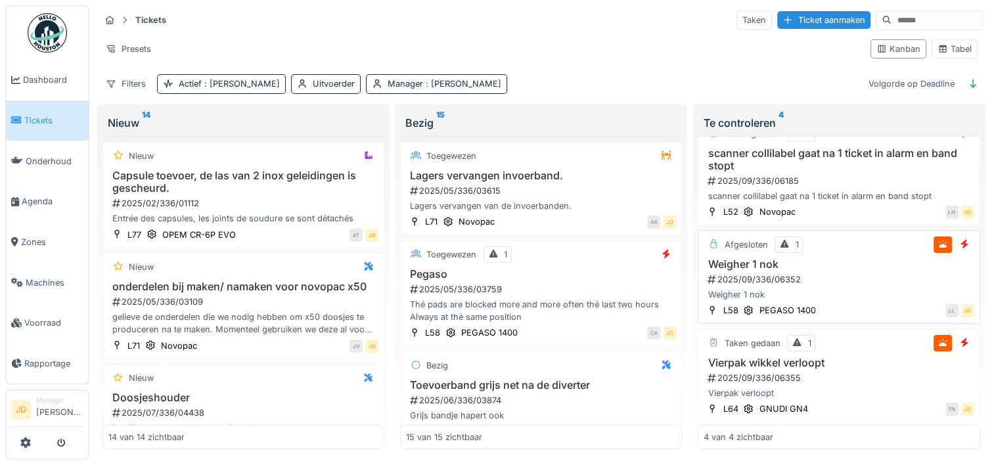
click at [839, 288] on div "Weigher 1 nok" at bounding box center [839, 294] width 270 height 12
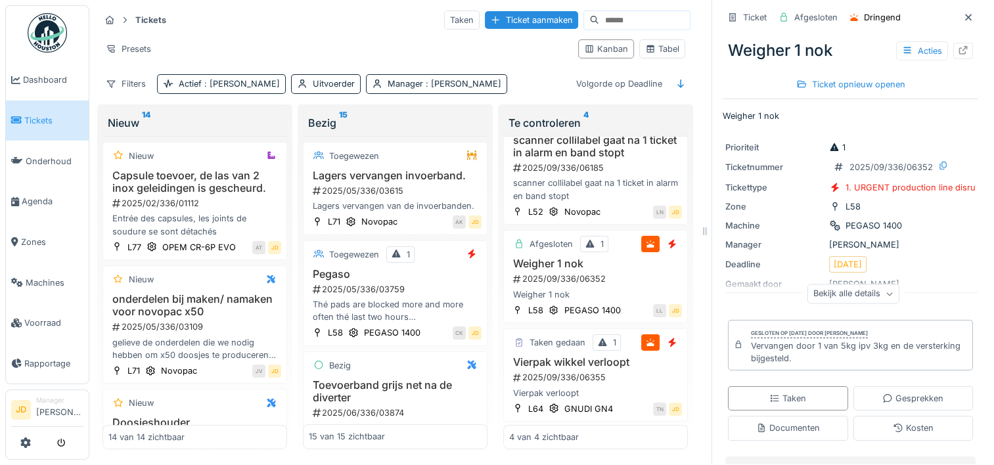
click at [959, 9] on div at bounding box center [969, 17] width 20 height 16
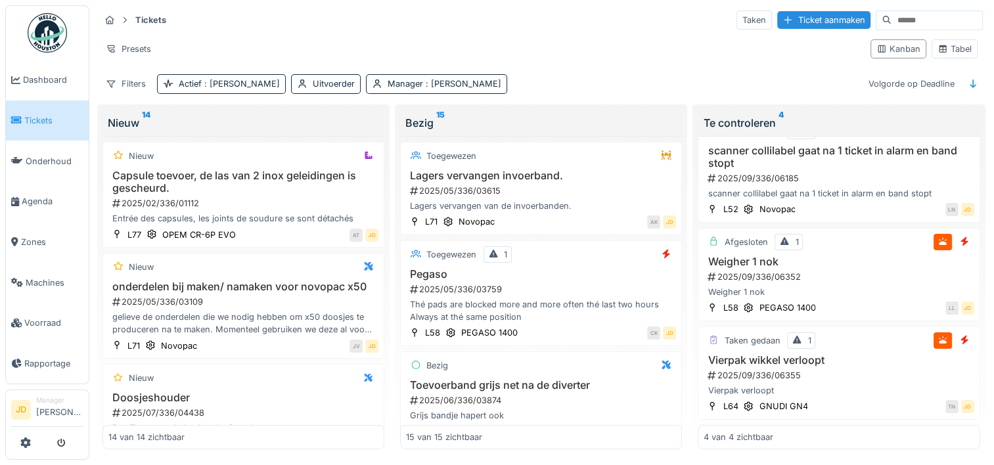
scroll to position [121, 0]
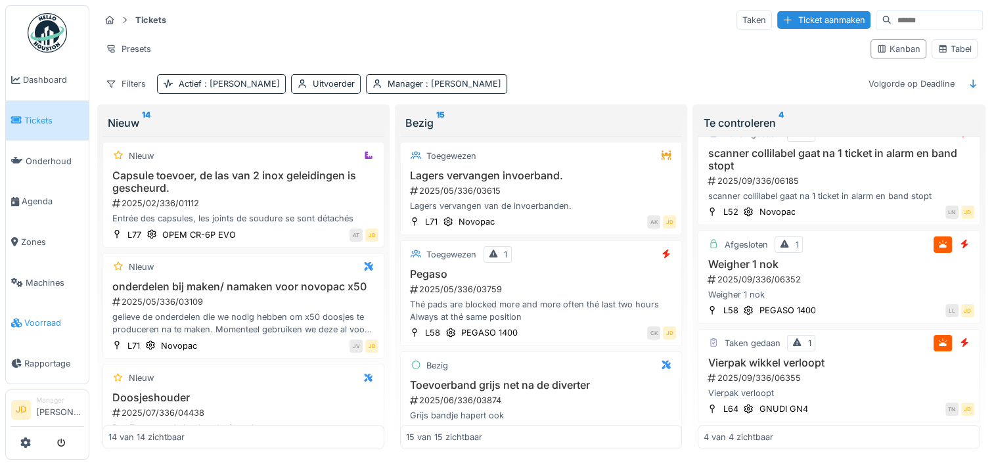
click at [33, 317] on span "Voorraad" at bounding box center [53, 323] width 59 height 12
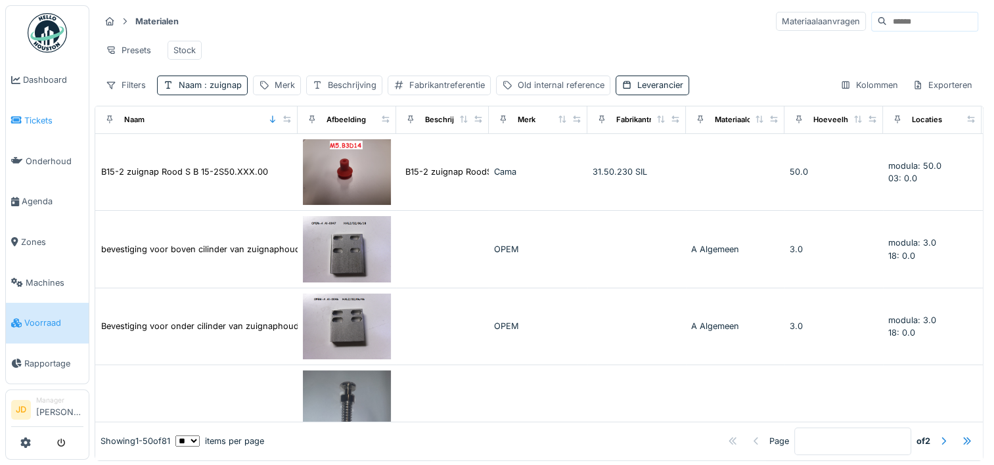
click at [45, 109] on link "Tickets" at bounding box center [47, 121] width 83 height 41
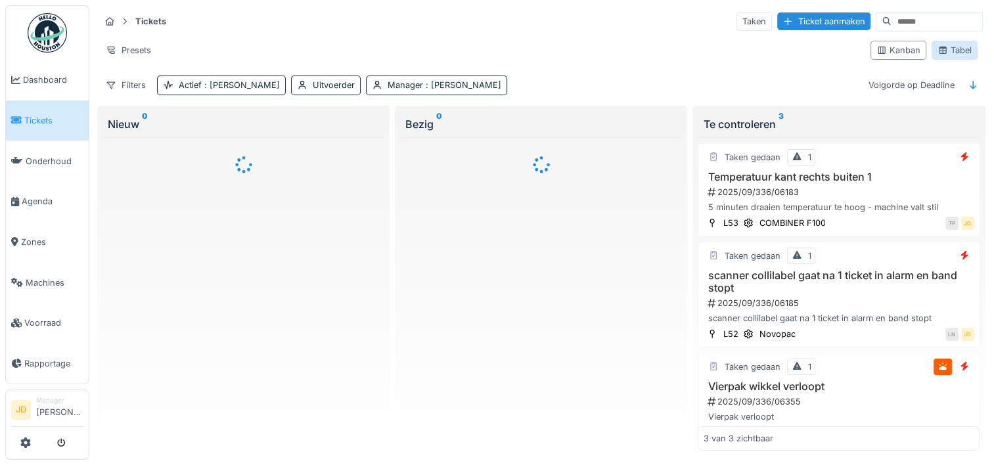
click at [941, 49] on div "Tabel" at bounding box center [955, 50] width 34 height 12
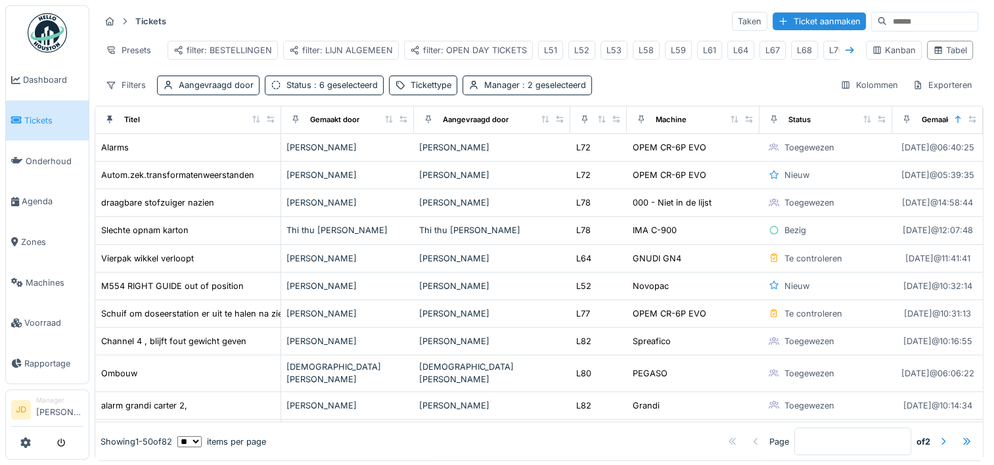
click at [844, 46] on icon at bounding box center [849, 50] width 11 height 9
click at [719, 53] on div "L70" at bounding box center [721, 50] width 14 height 12
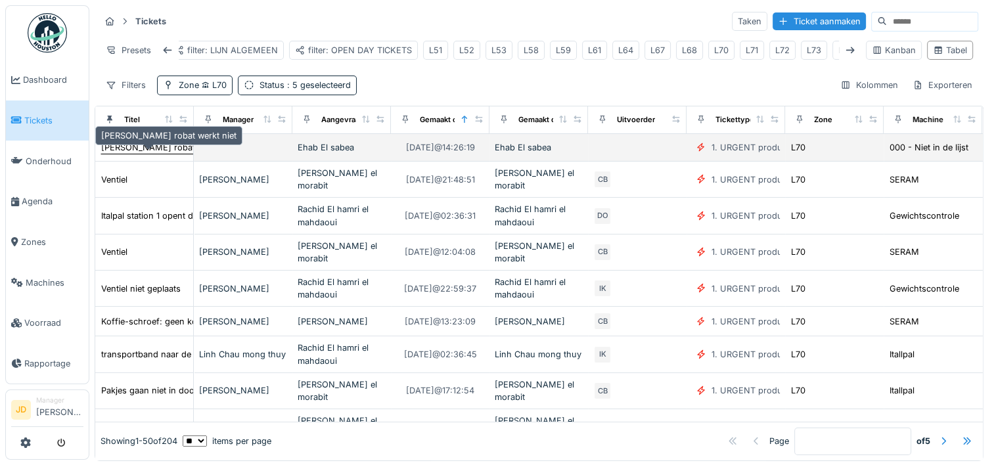
click at [160, 154] on div "[PERSON_NAME] robat werkt niet" at bounding box center [168, 147] width 135 height 12
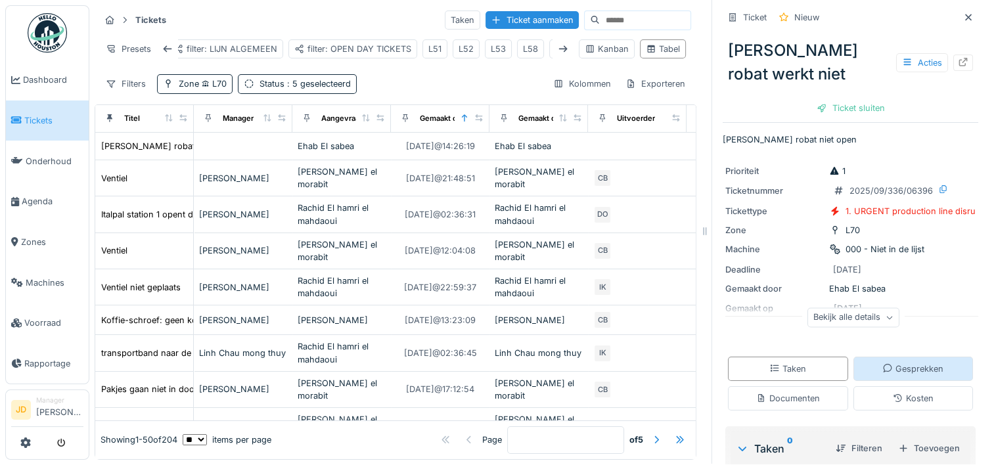
scroll to position [114, 0]
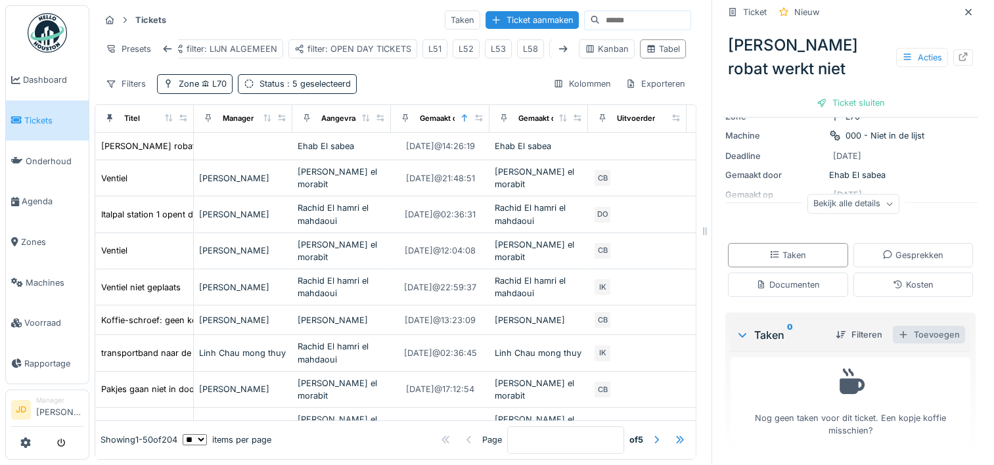
click at [927, 326] on div "Toevoegen" at bounding box center [929, 335] width 72 height 18
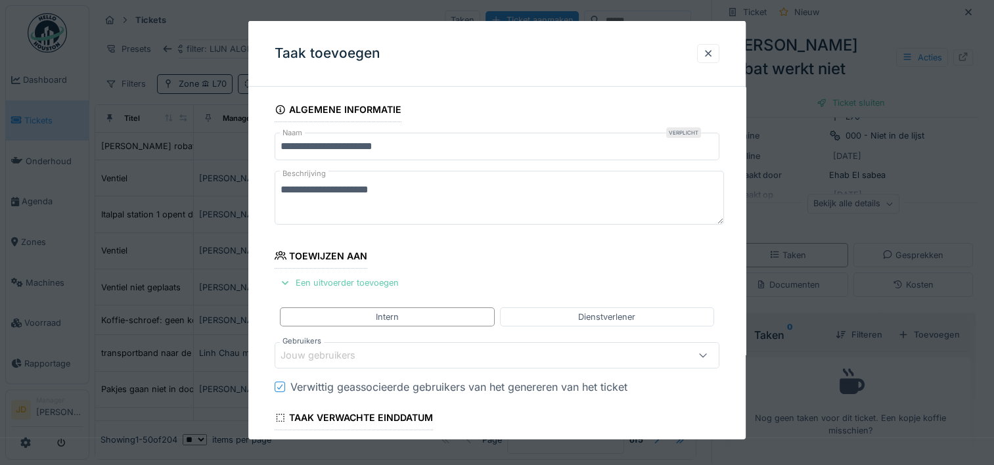
click at [302, 281] on div "Een uitvoerder toevoegen" at bounding box center [339, 283] width 129 height 18
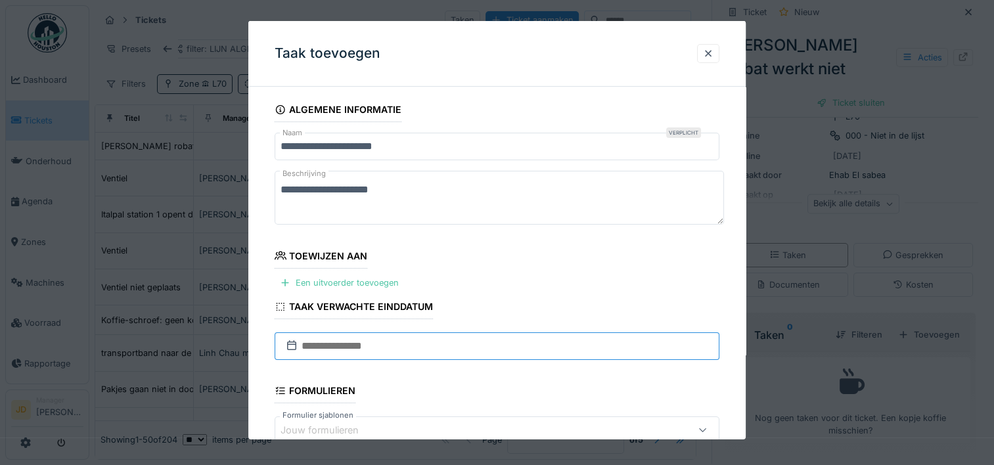
click at [335, 351] on input "text" at bounding box center [497, 347] width 445 height 28
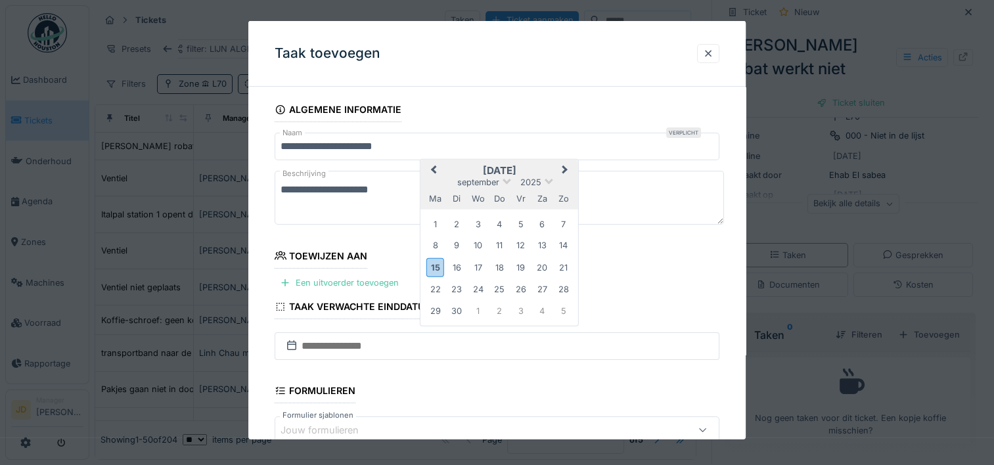
click at [528, 165] on h2 "september 2025" at bounding box center [500, 171] width 158 height 12
click at [436, 265] on div "15" at bounding box center [435, 267] width 18 height 19
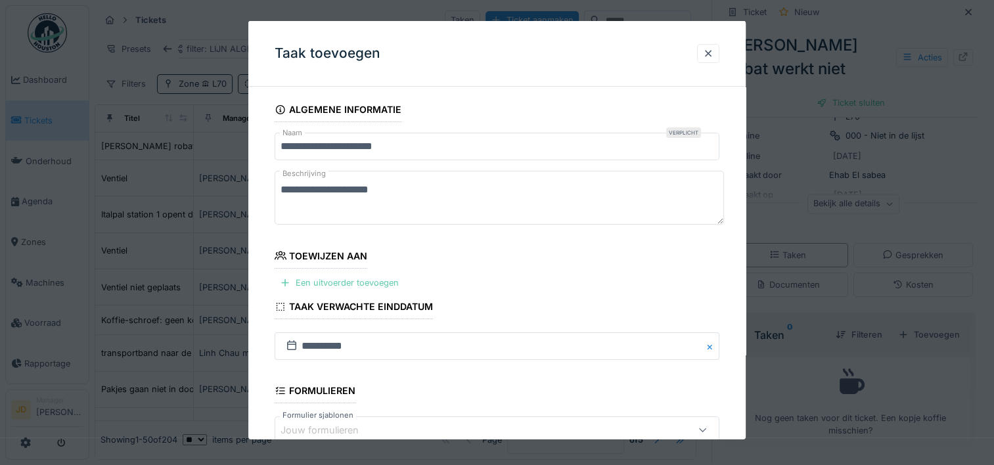
click at [363, 281] on div "Een uitvoerder toevoegen" at bounding box center [339, 283] width 129 height 18
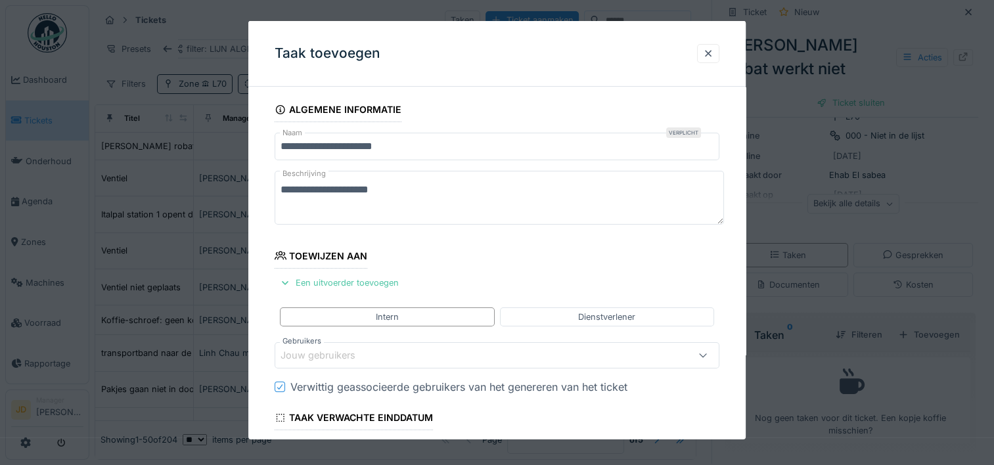
click at [366, 352] on div "Jouw gebruikers" at bounding box center [327, 355] width 93 height 14
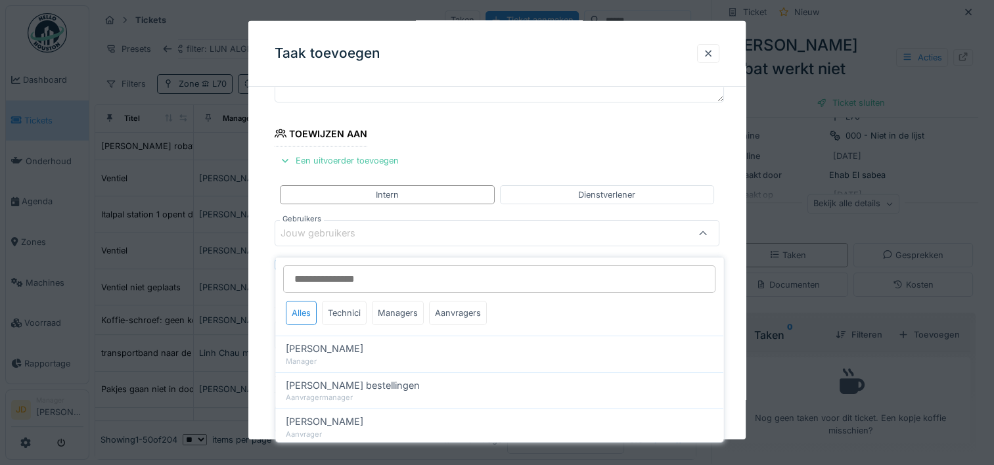
scroll to position [124, 0]
click at [340, 301] on div "Technici" at bounding box center [344, 313] width 45 height 24
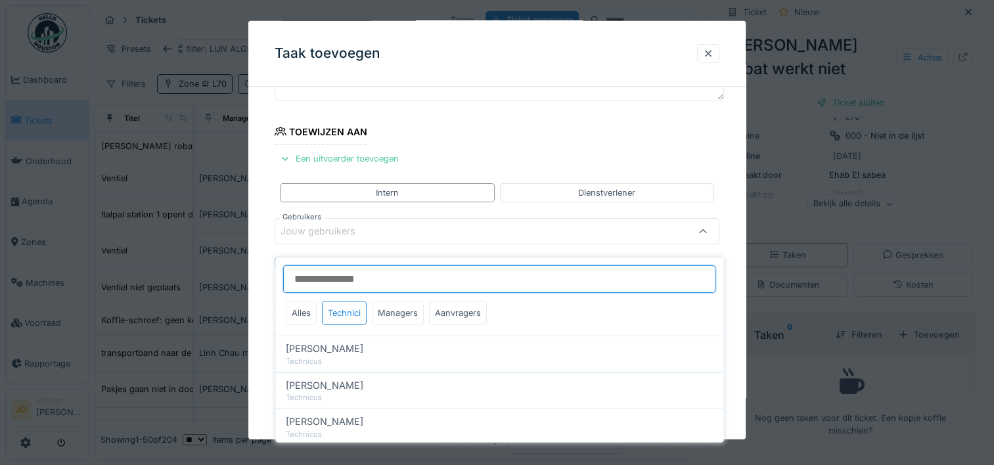
click at [343, 269] on input "Gebruikers" at bounding box center [499, 279] width 432 height 28
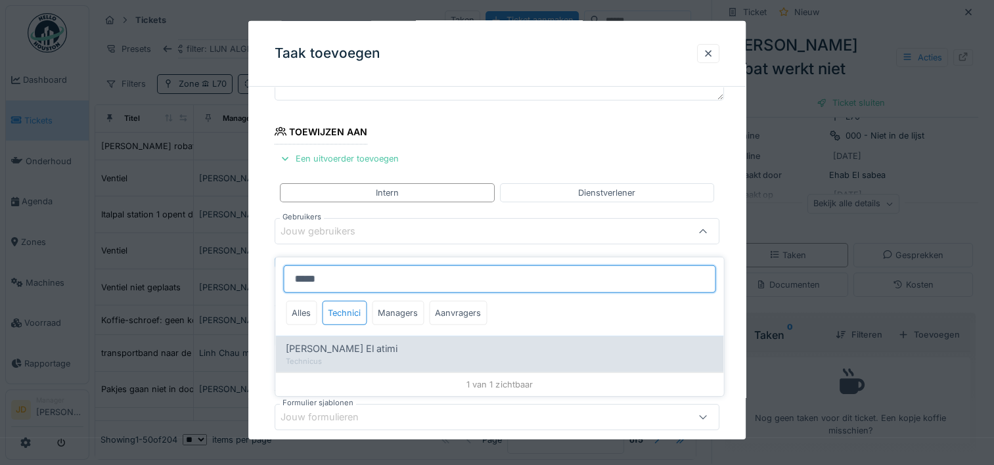
type input "*****"
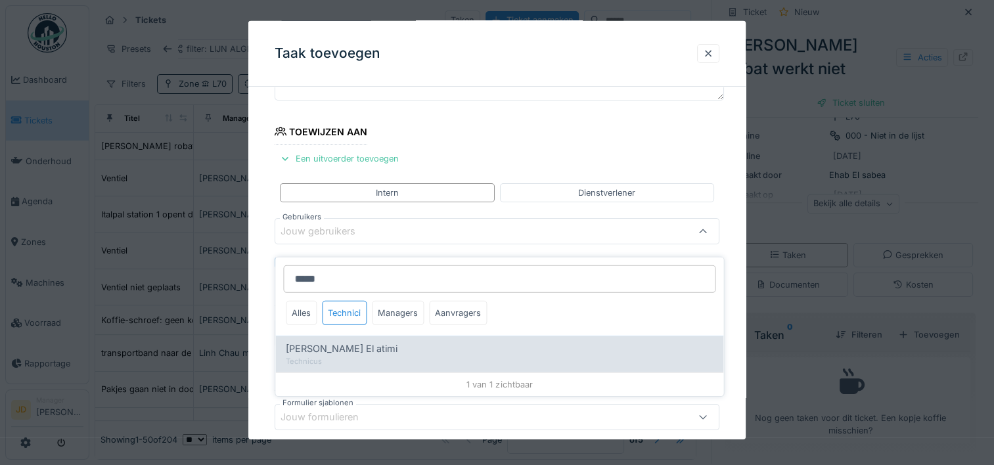
click at [355, 356] on div "Technicus" at bounding box center [499, 361] width 427 height 11
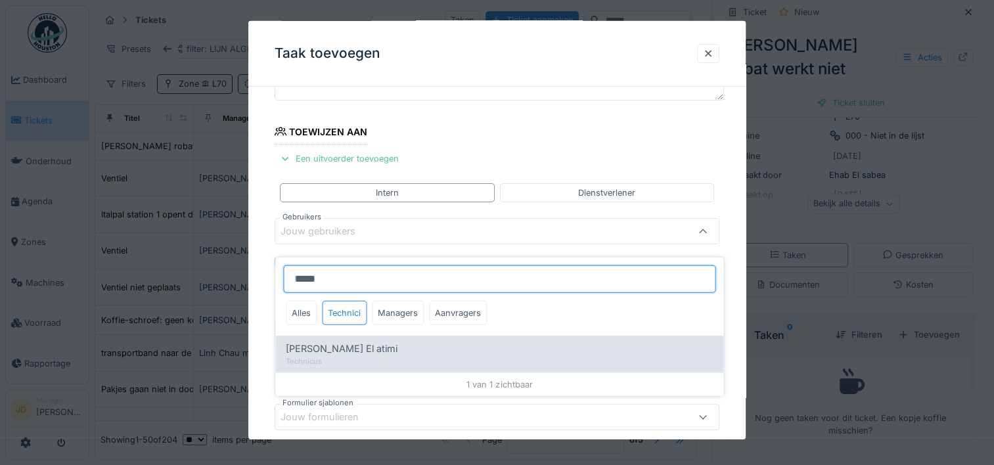
type input "****"
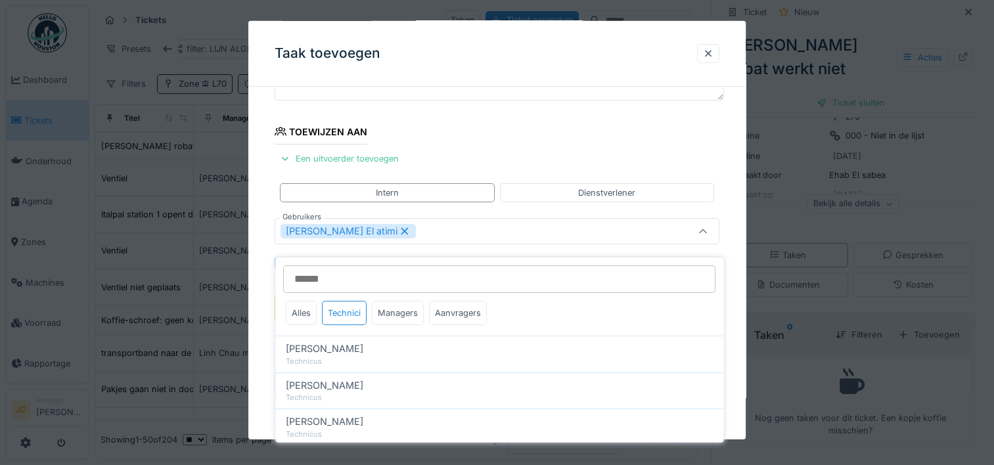
click at [708, 234] on icon at bounding box center [703, 231] width 11 height 9
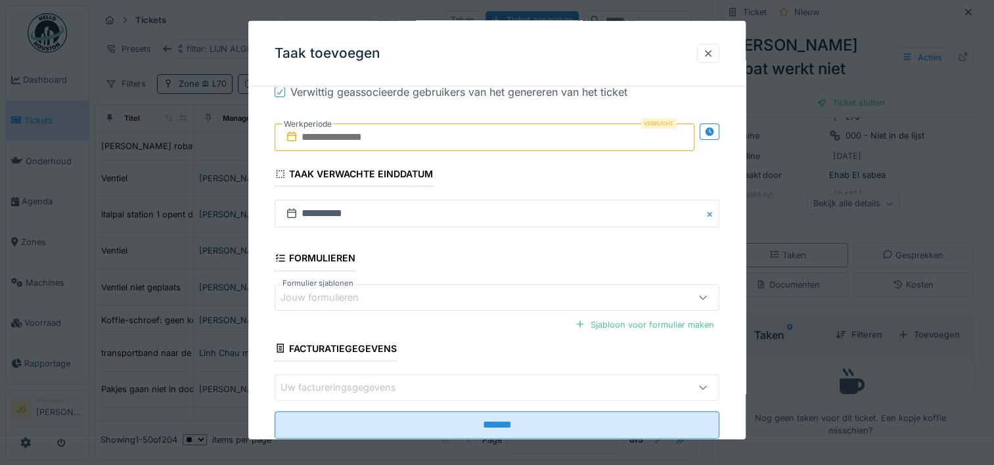
scroll to position [295, 0]
click at [365, 127] on input "text" at bounding box center [485, 138] width 420 height 28
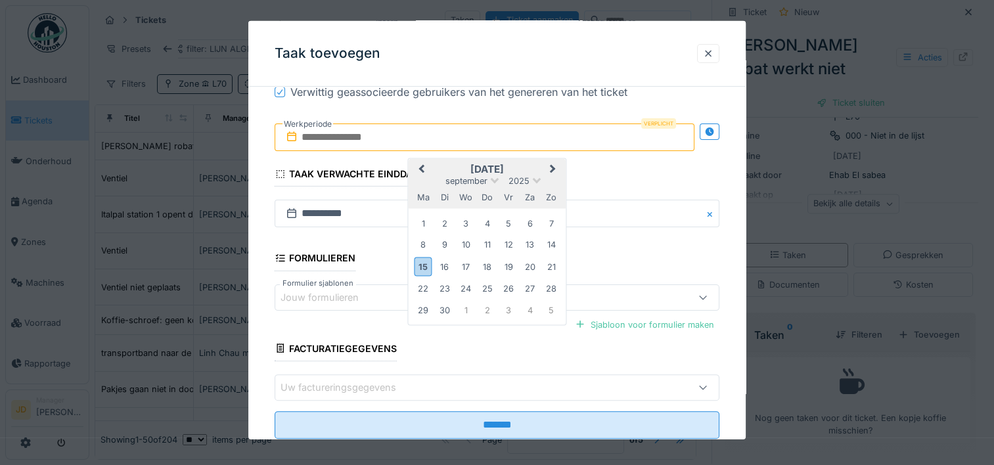
click at [520, 165] on h2 "september 2025" at bounding box center [488, 170] width 158 height 12
click at [421, 269] on div "15" at bounding box center [424, 266] width 18 height 19
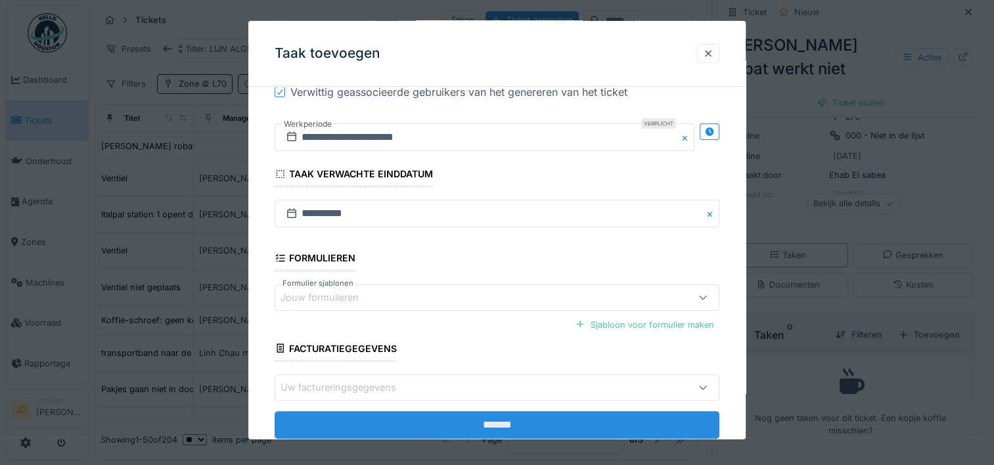
click at [467, 419] on input "*******" at bounding box center [497, 425] width 445 height 28
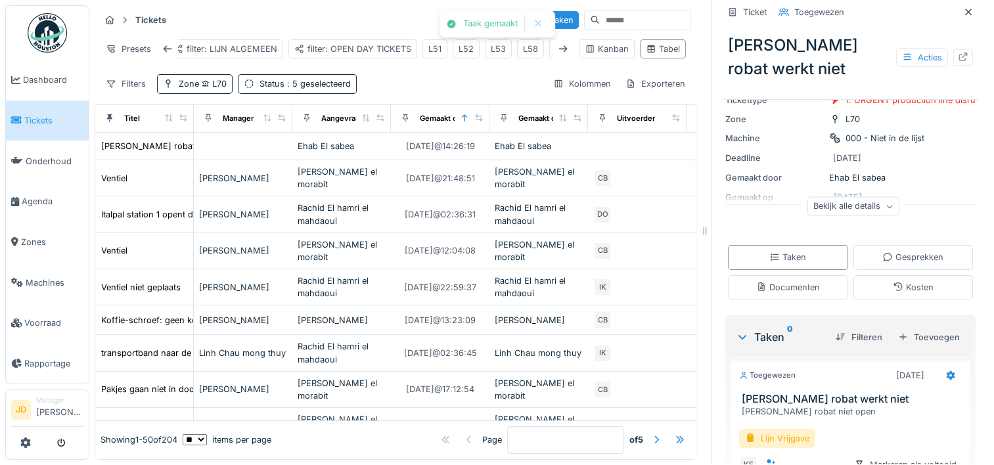
scroll to position [0, 0]
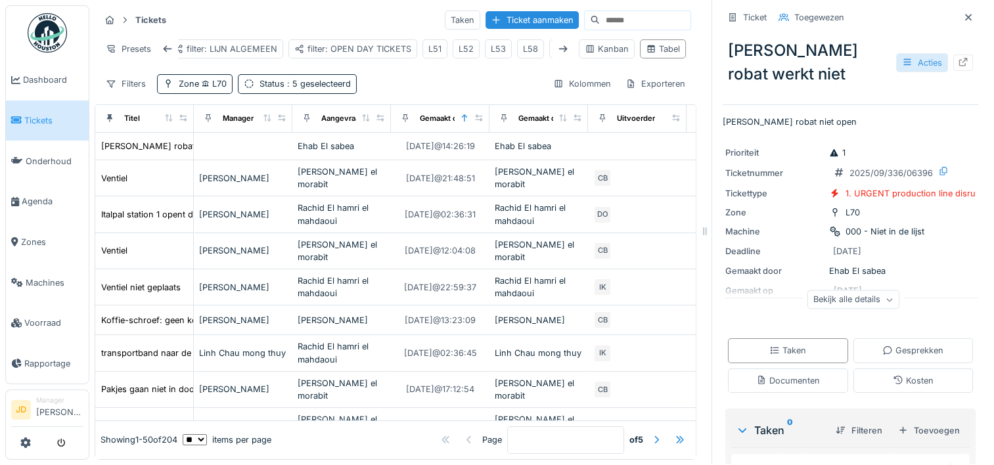
click at [896, 53] on div "Acties" at bounding box center [922, 62] width 52 height 19
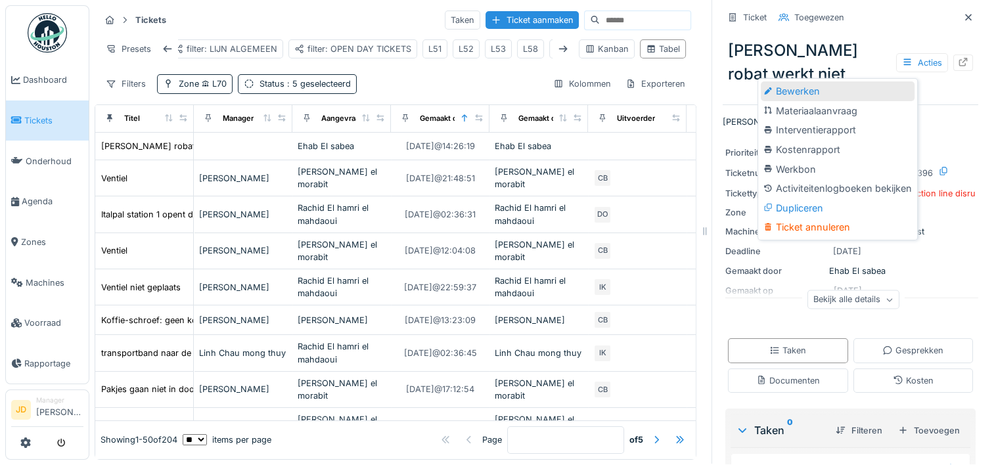
click at [837, 81] on div "Bewerken" at bounding box center [838, 91] width 154 height 20
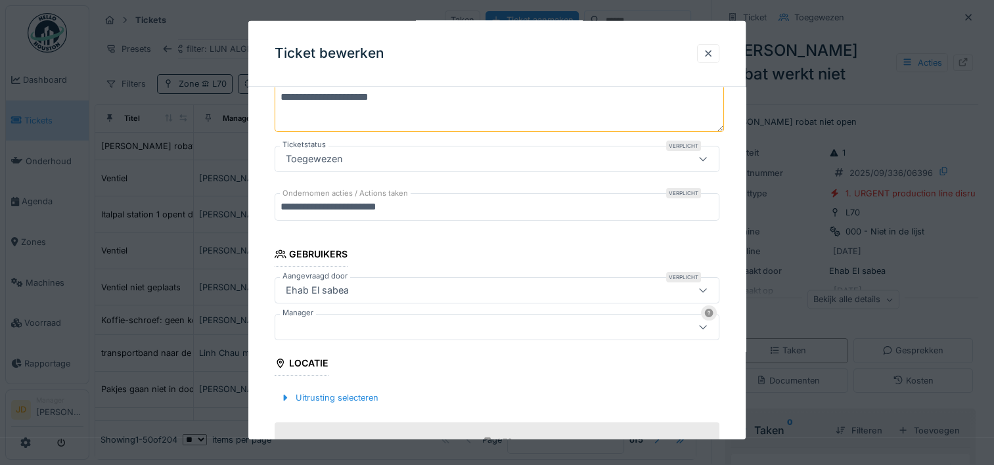
click at [417, 330] on div at bounding box center [470, 327] width 379 height 14
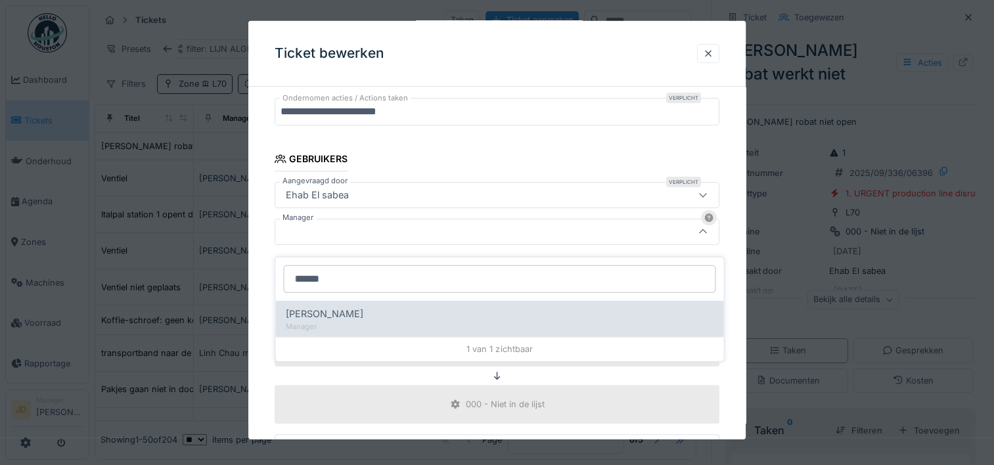
type input "******"
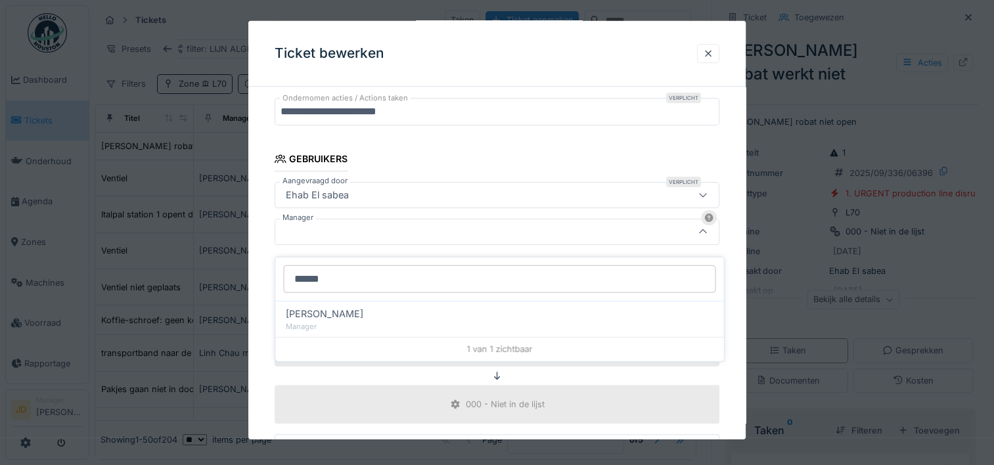
drag, startPoint x: 386, startPoint y: 300, endPoint x: 378, endPoint y: 284, distance: 18.2
click at [378, 284] on div "****** Jasper De wit Manager 1 van 1 zichtbaar" at bounding box center [499, 310] width 448 height 104
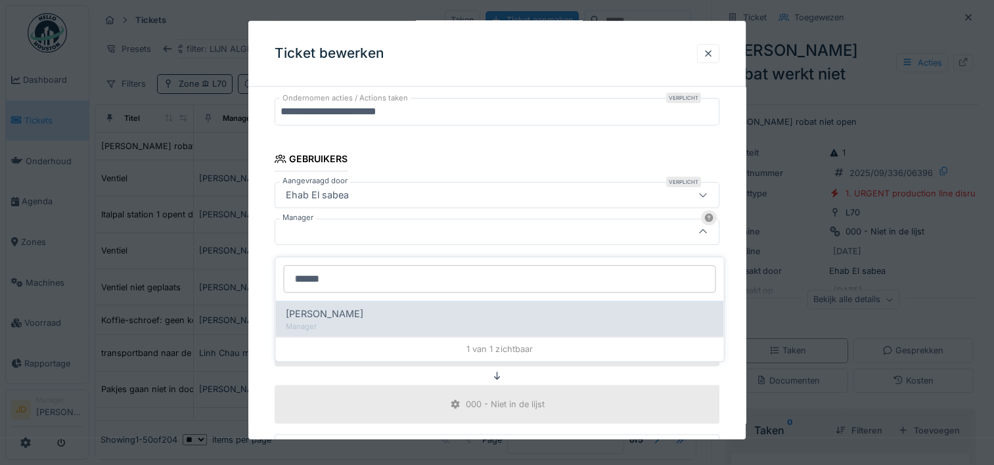
click at [378, 307] on div "[PERSON_NAME]" at bounding box center [499, 314] width 427 height 14
type input "****"
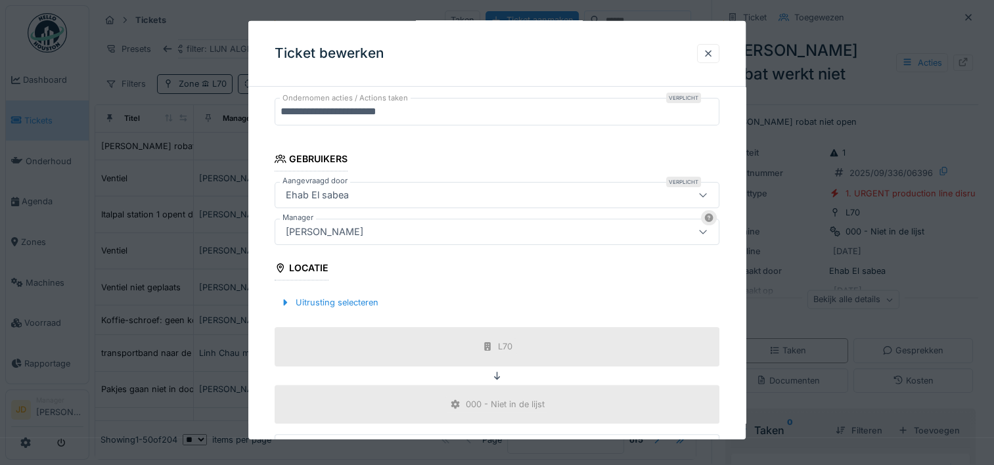
scroll to position [461, 0]
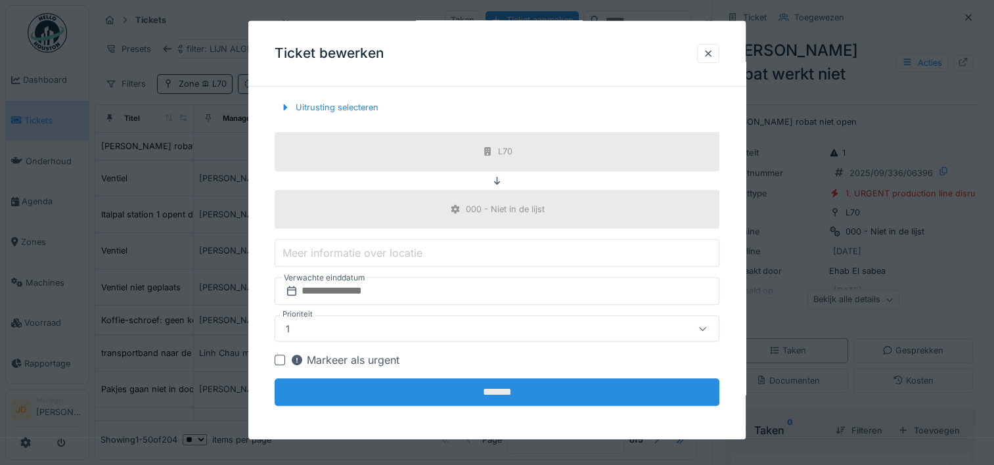
click at [481, 390] on input "*******" at bounding box center [497, 393] width 445 height 28
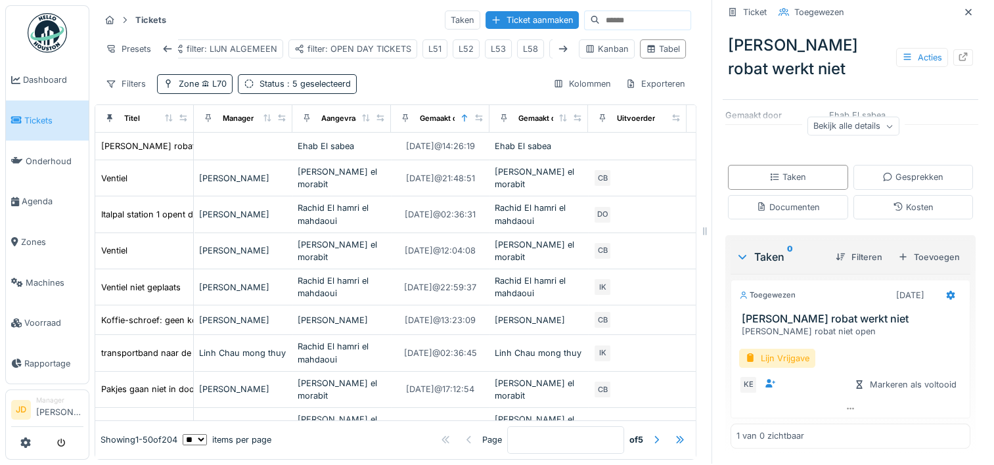
scroll to position [0, 0]
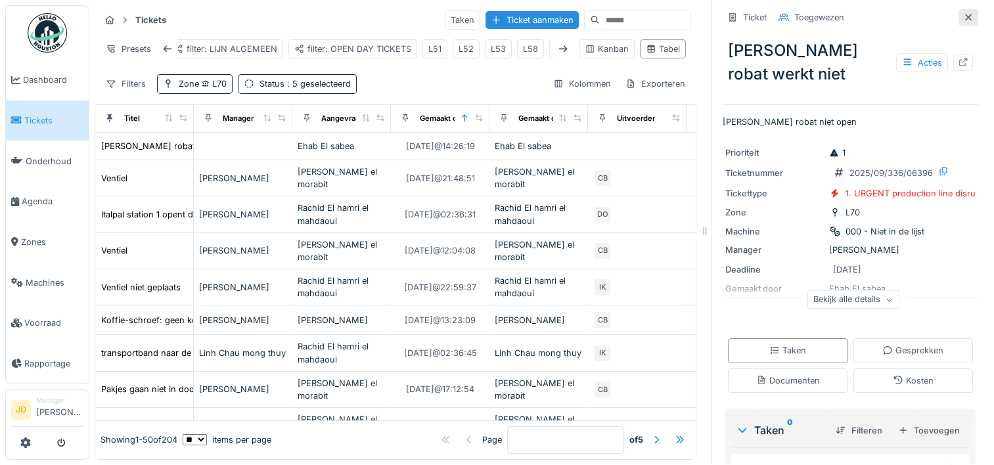
click at [963, 13] on div at bounding box center [968, 17] width 11 height 12
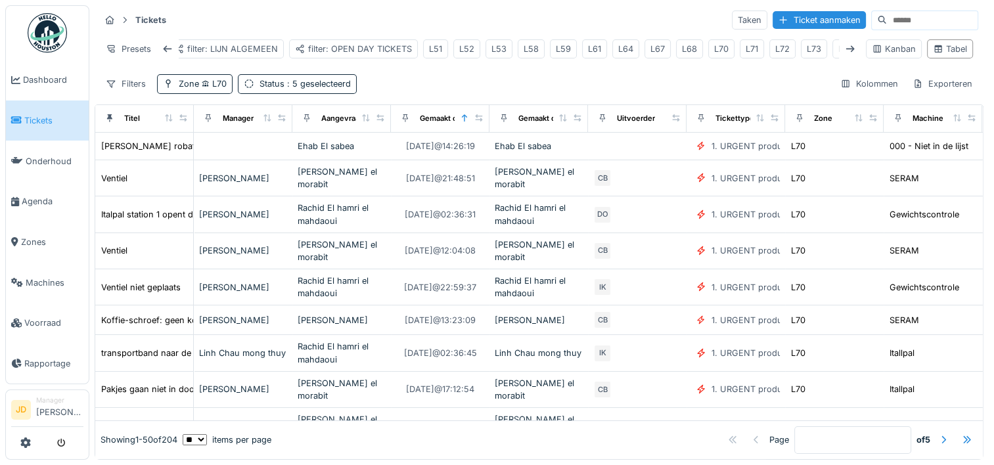
click at [43, 110] on link "Tickets" at bounding box center [47, 121] width 83 height 41
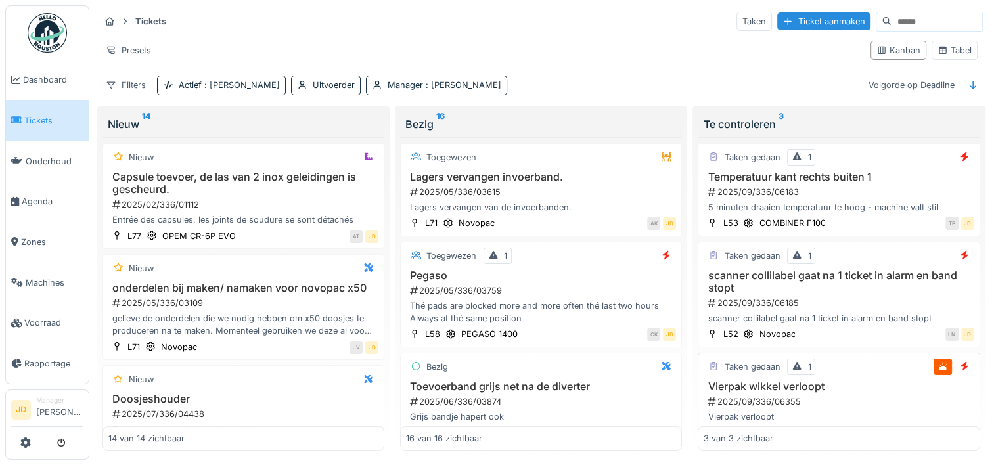
scroll to position [23, 0]
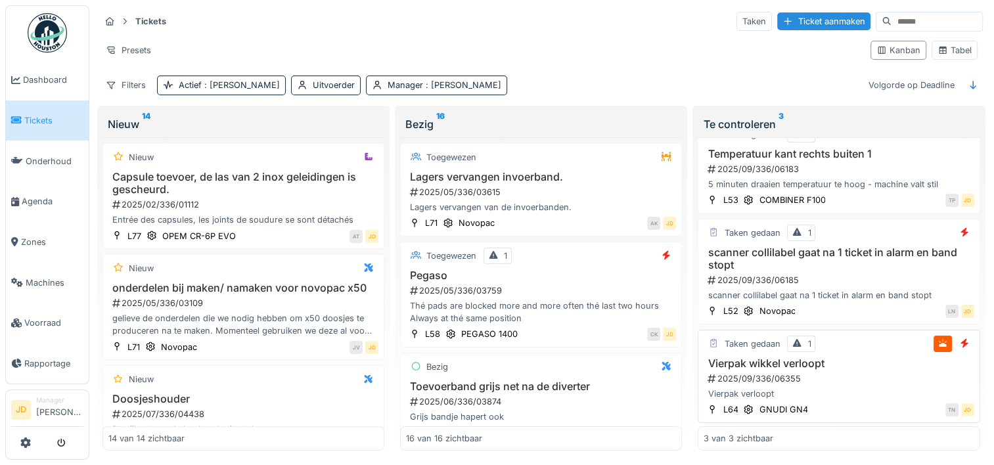
click at [868, 374] on div "2025/09/336/06355" at bounding box center [839, 379] width 267 height 12
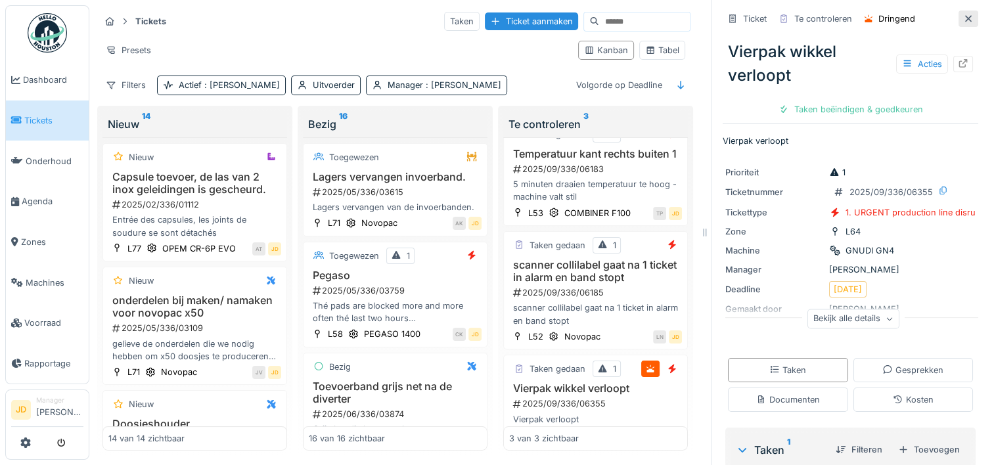
click at [963, 13] on div at bounding box center [968, 18] width 11 height 12
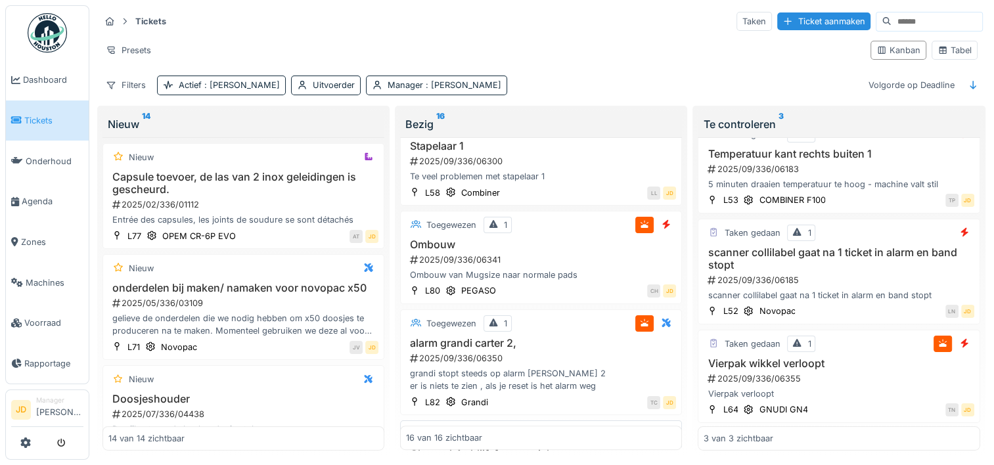
scroll to position [657, 0]
click at [588, 265] on div "2025/09/336/06341" at bounding box center [542, 262] width 267 height 12
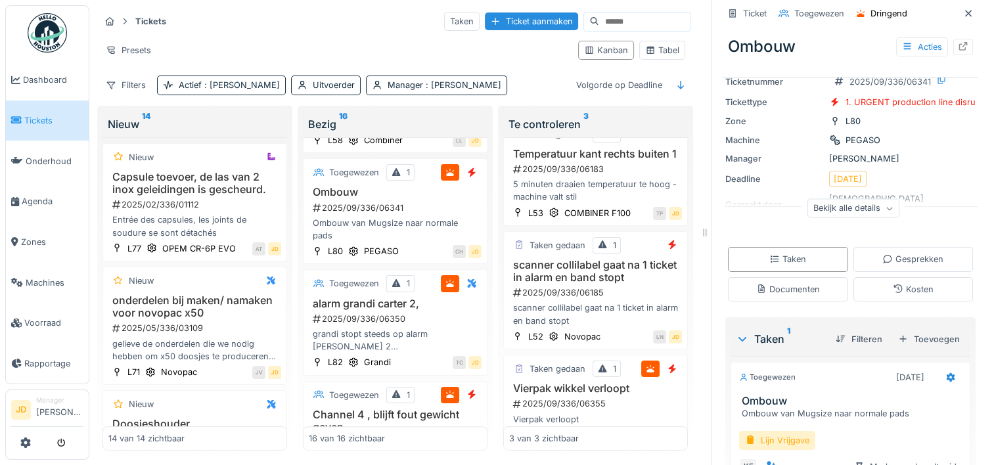
scroll to position [150, 0]
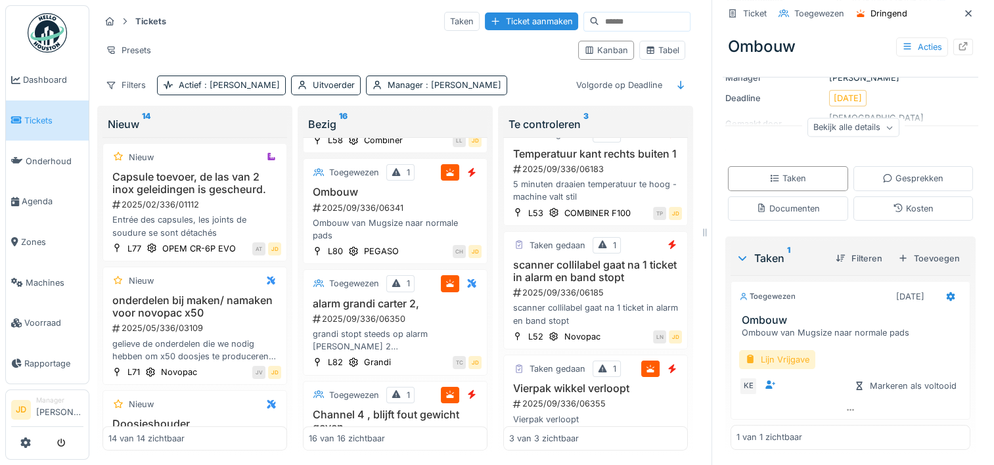
click at [764, 359] on div "Lijn Vrijgave" at bounding box center [777, 359] width 76 height 19
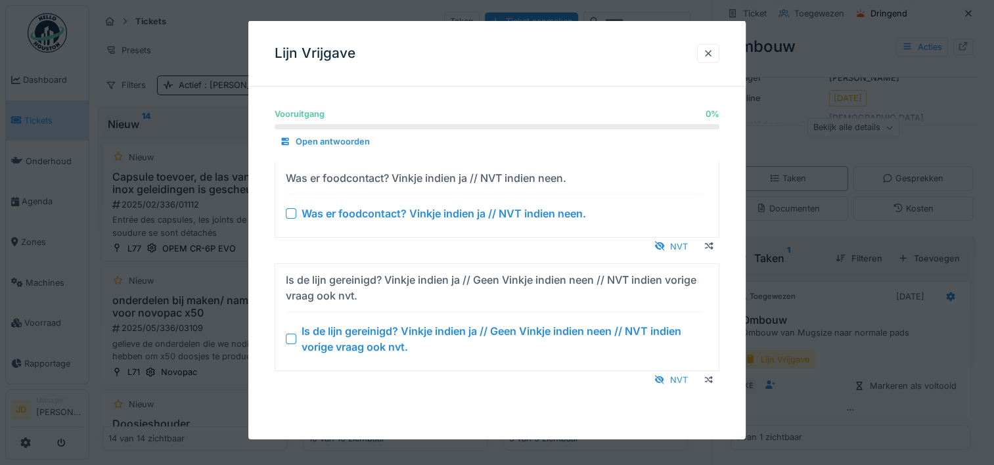
click at [288, 342] on div at bounding box center [291, 339] width 11 height 11
click at [289, 213] on div at bounding box center [291, 213] width 11 height 11
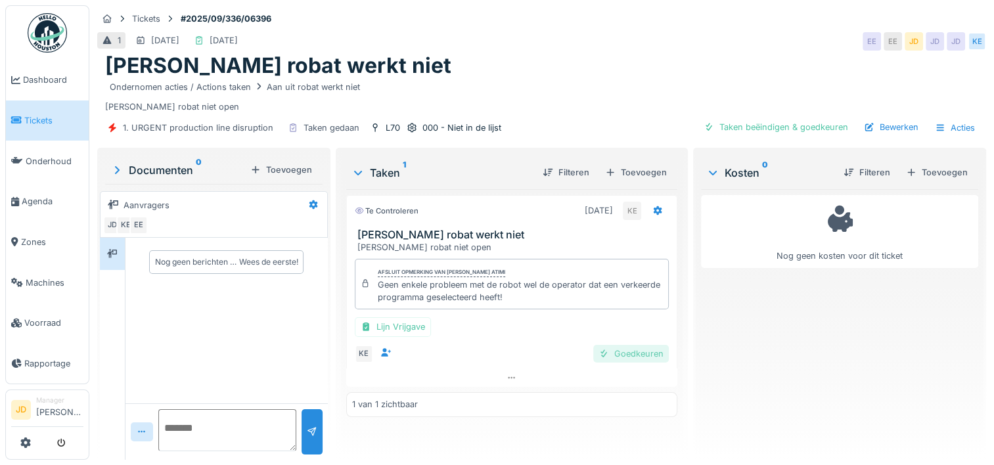
click at [602, 345] on div "Goedkeuren" at bounding box center [631, 354] width 76 height 18
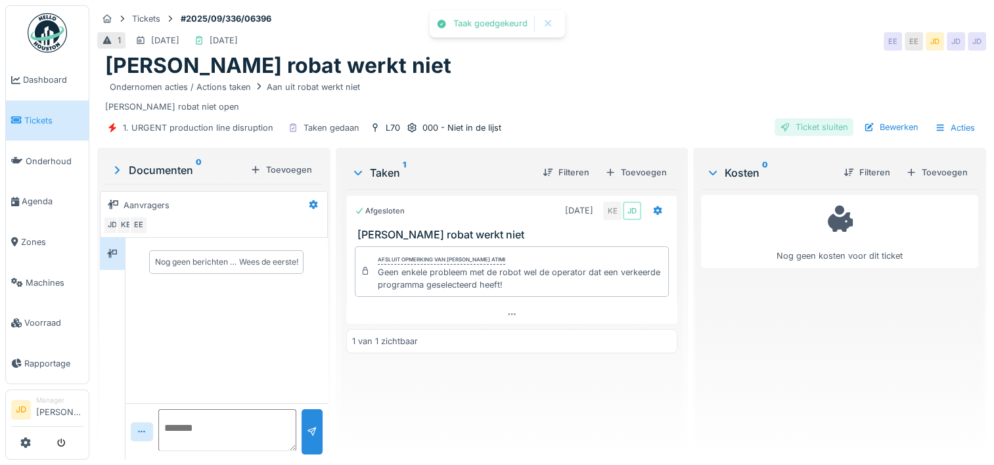
click at [780, 124] on div at bounding box center [785, 127] width 11 height 12
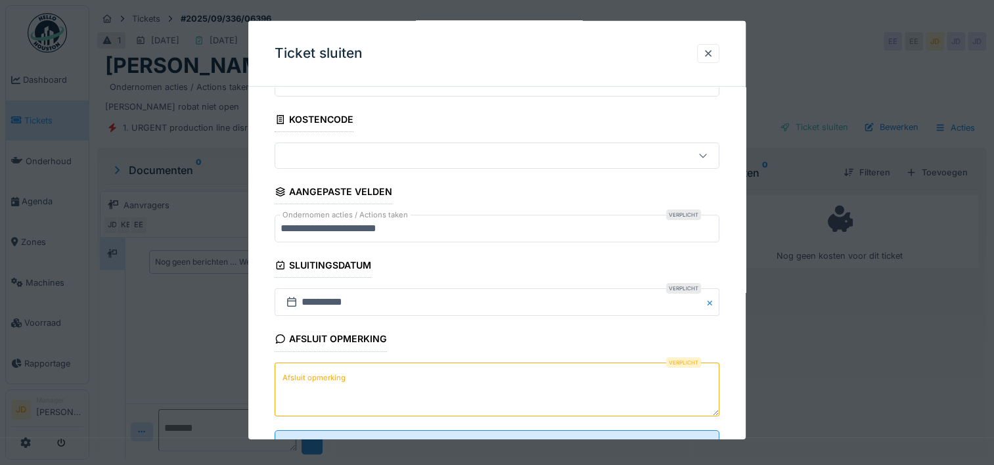
scroll to position [115, 0]
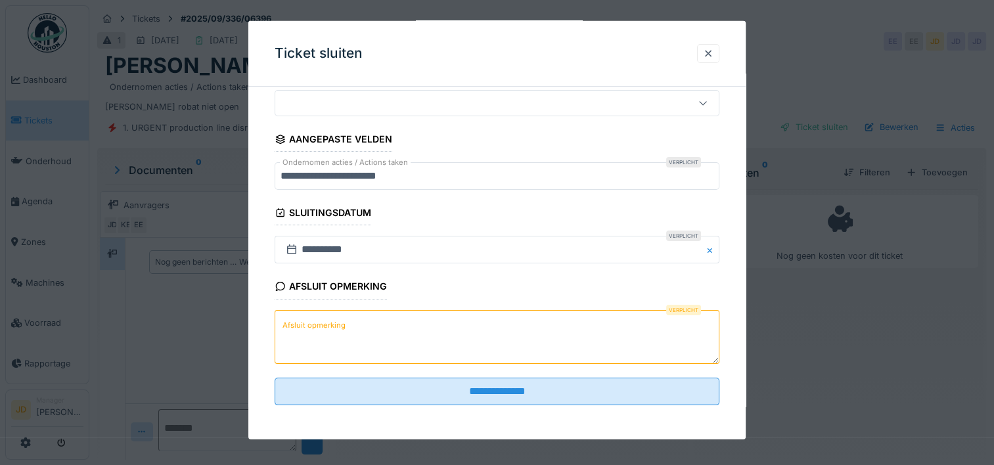
click at [462, 327] on textarea "Afsluit opmerking" at bounding box center [497, 337] width 445 height 54
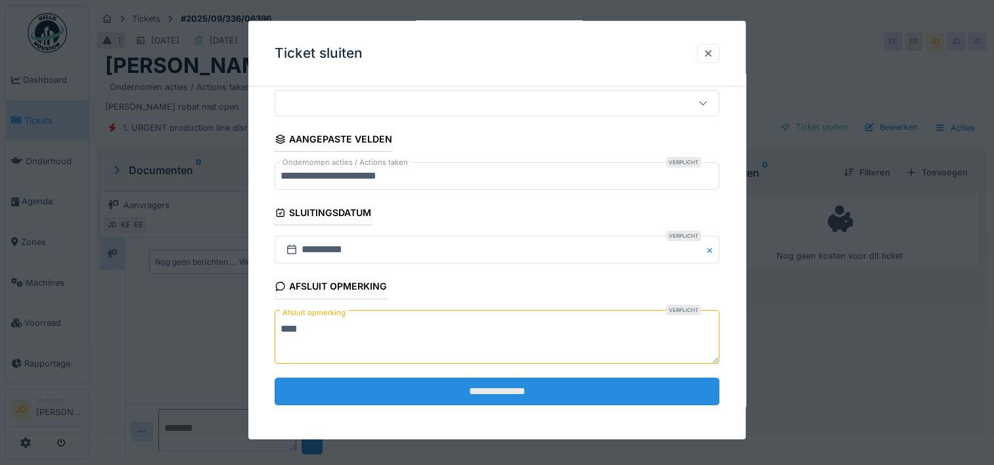
type textarea "****"
click at [471, 392] on input "**********" at bounding box center [497, 392] width 445 height 28
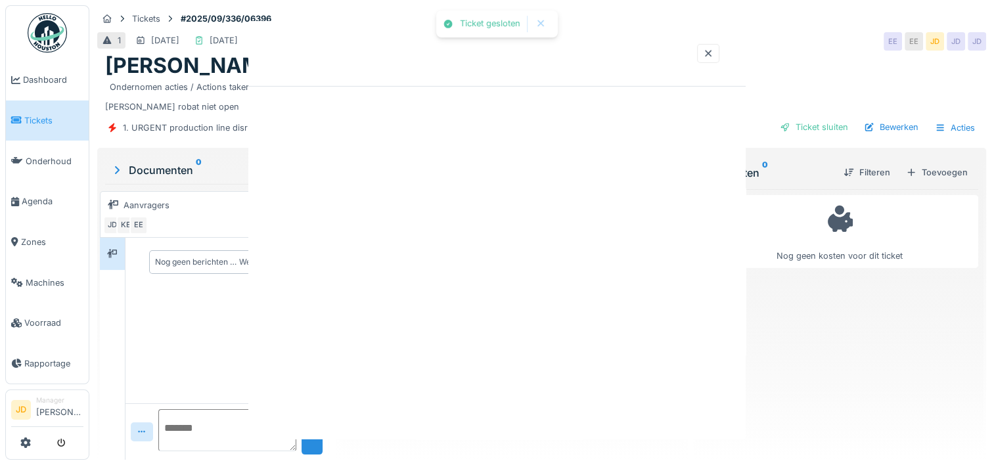
scroll to position [0, 0]
